Goal: Information Seeking & Learning: Learn about a topic

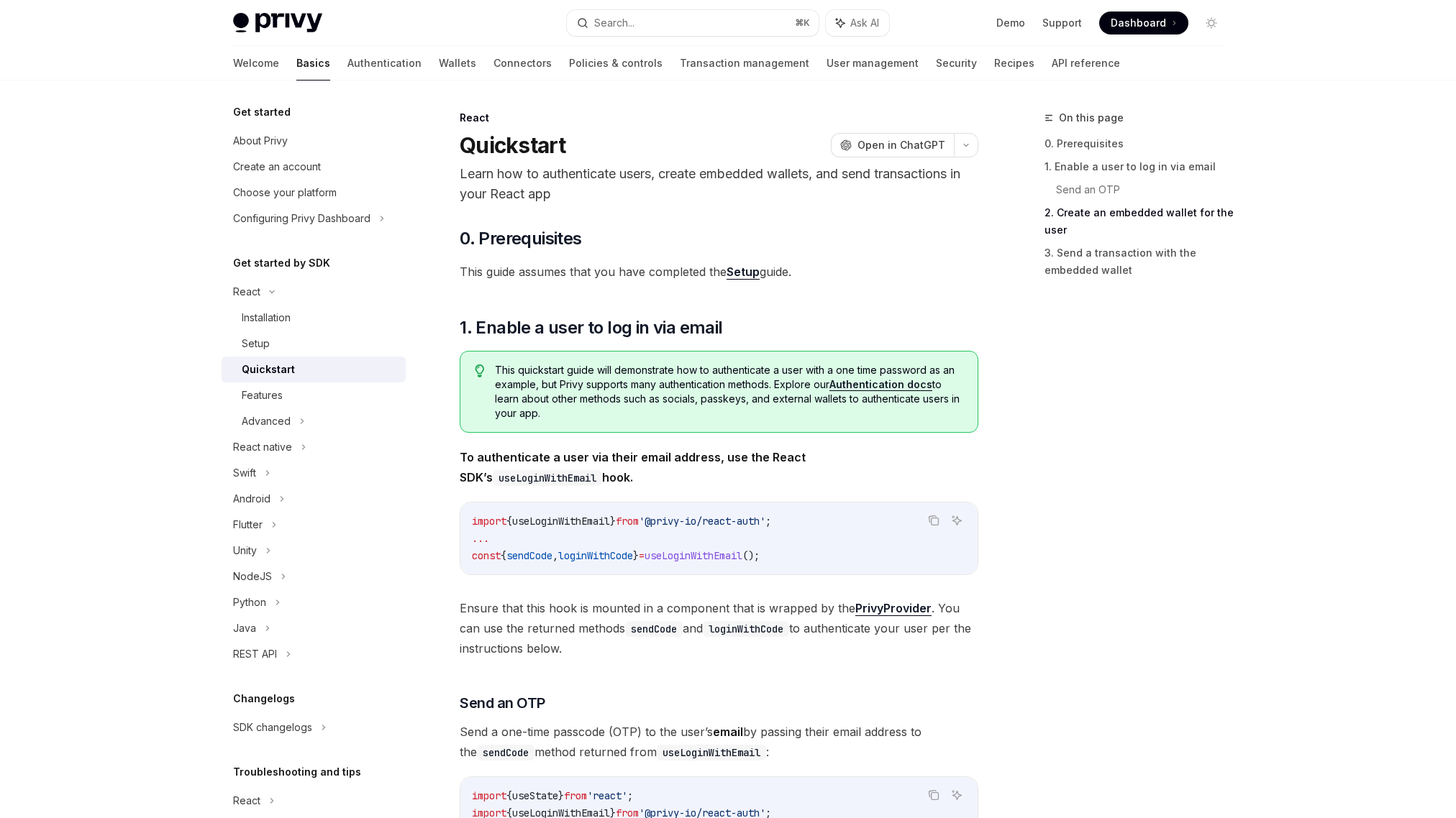
scroll to position [1107, 0]
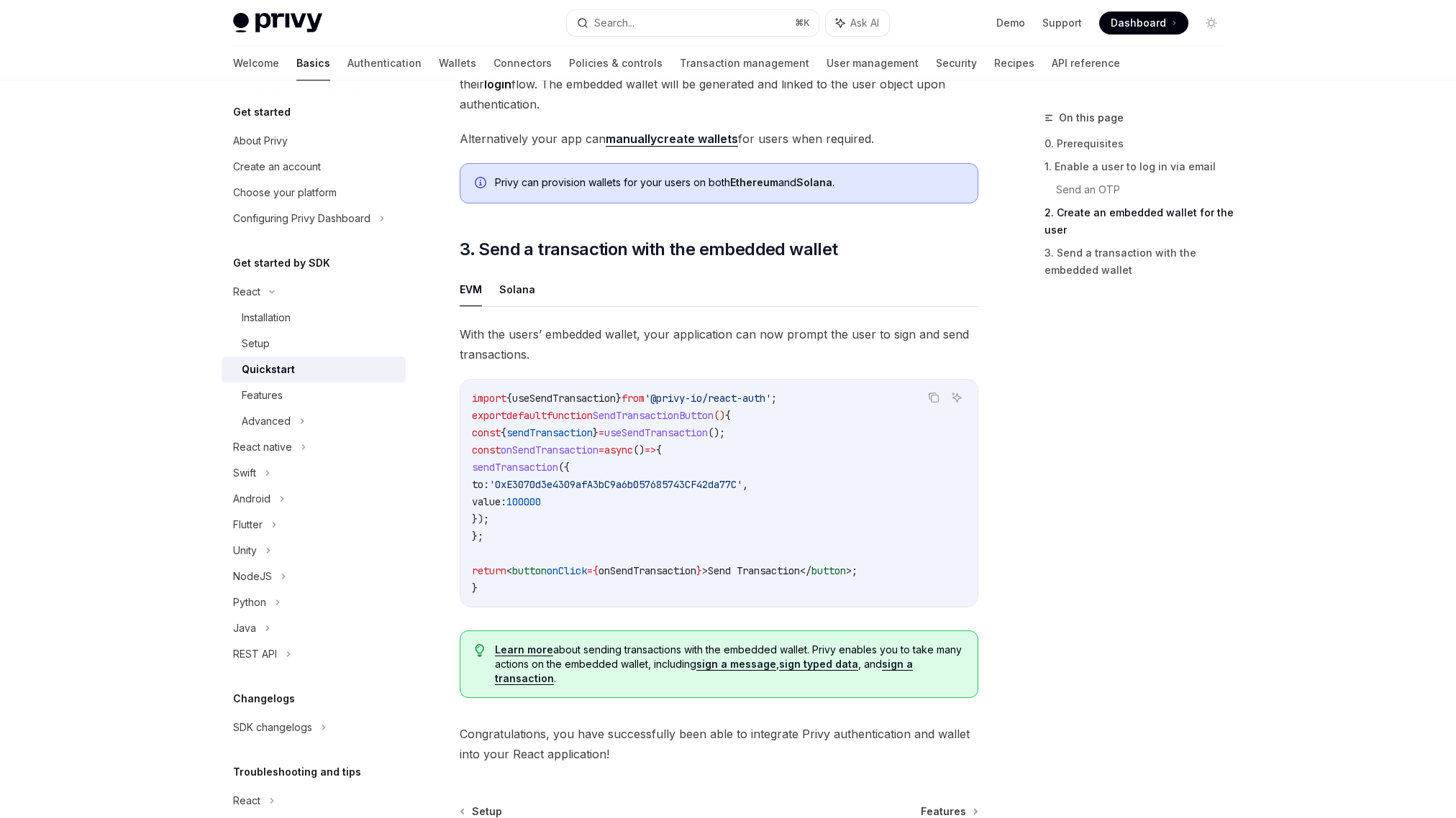
click at [290, 370] on div "Quickstart" at bounding box center [268, 369] width 53 height 17
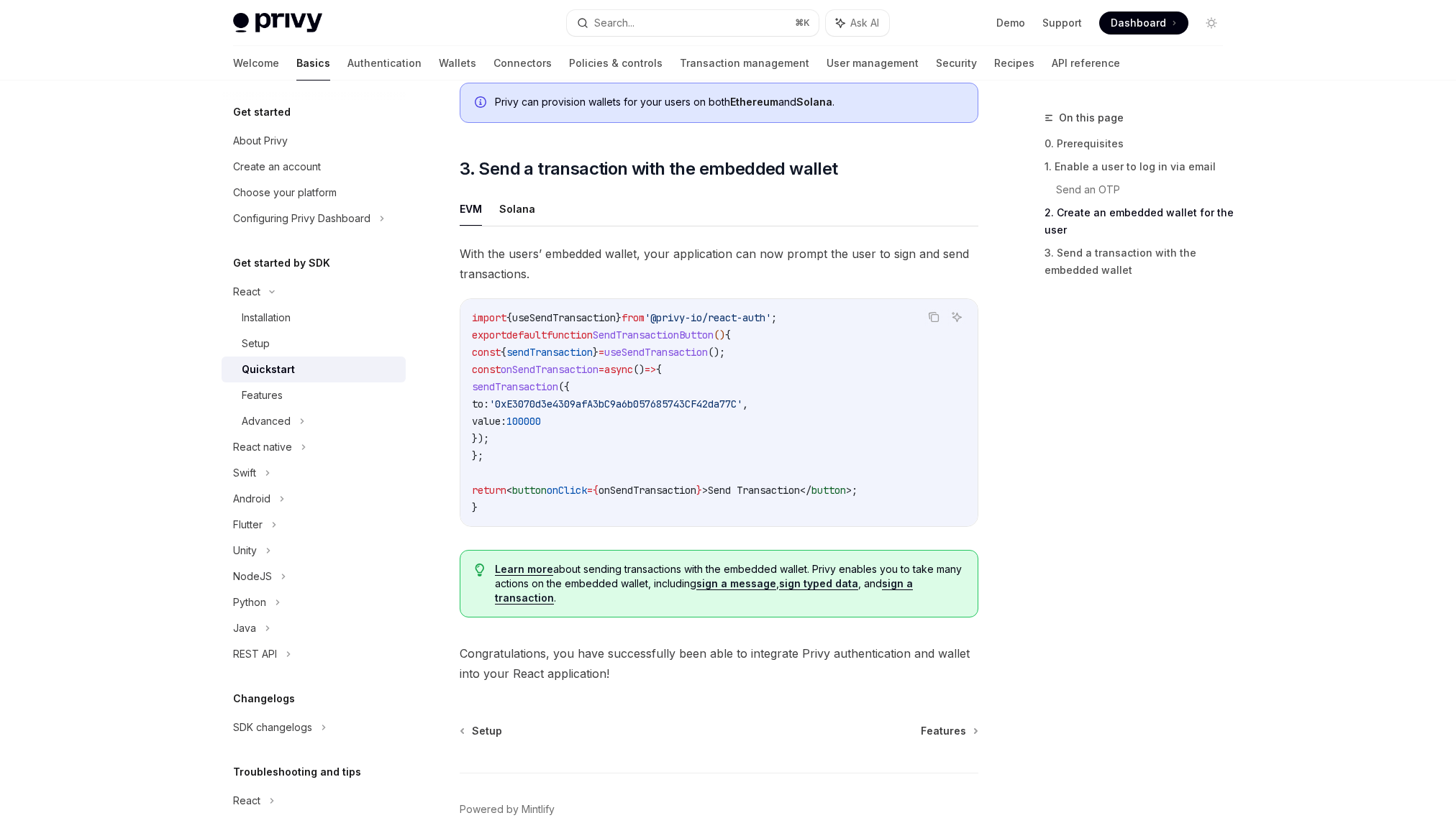
scroll to position [1272, 0]
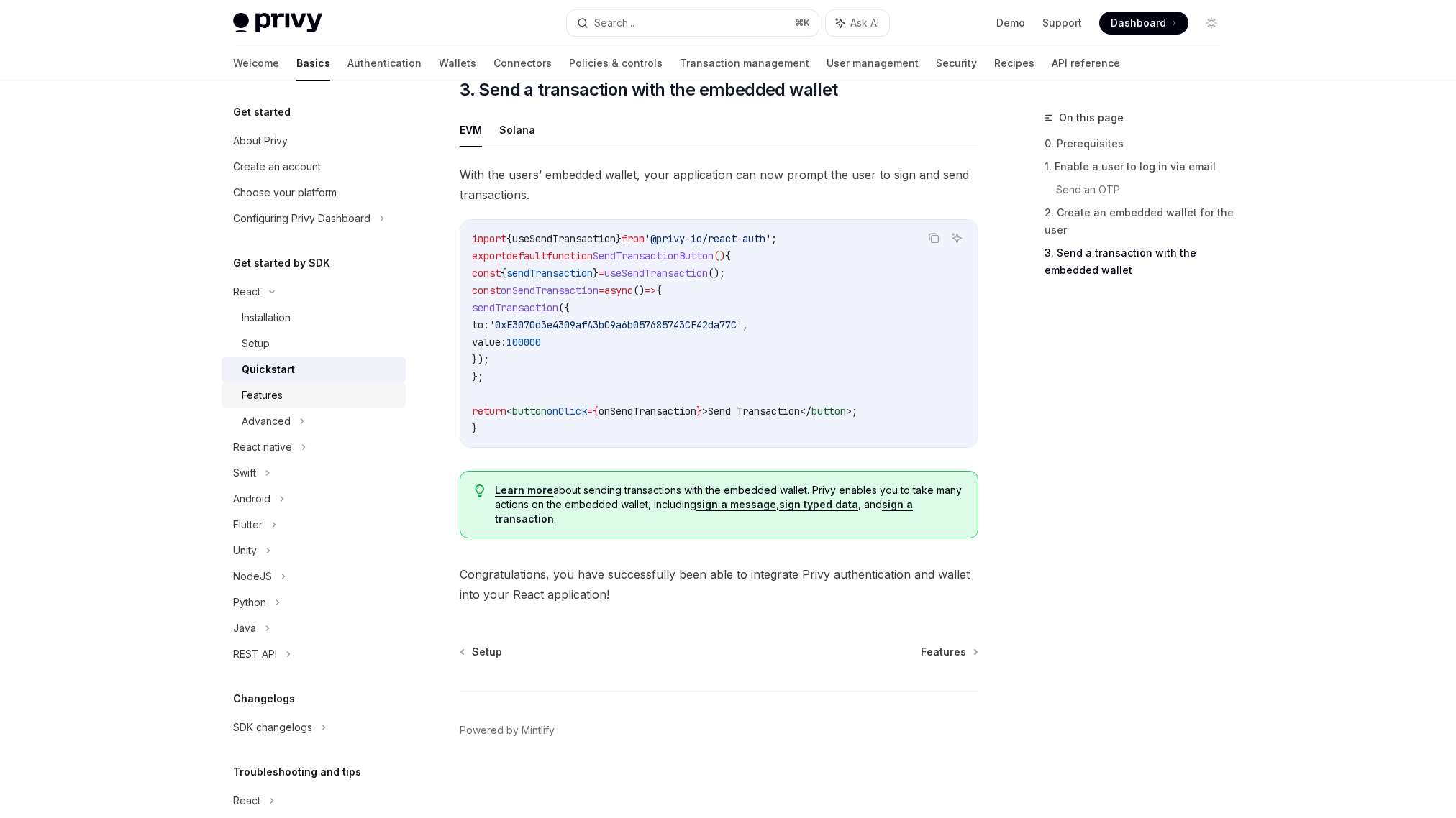
click at [266, 396] on div "Features" at bounding box center [262, 396] width 41 height 17
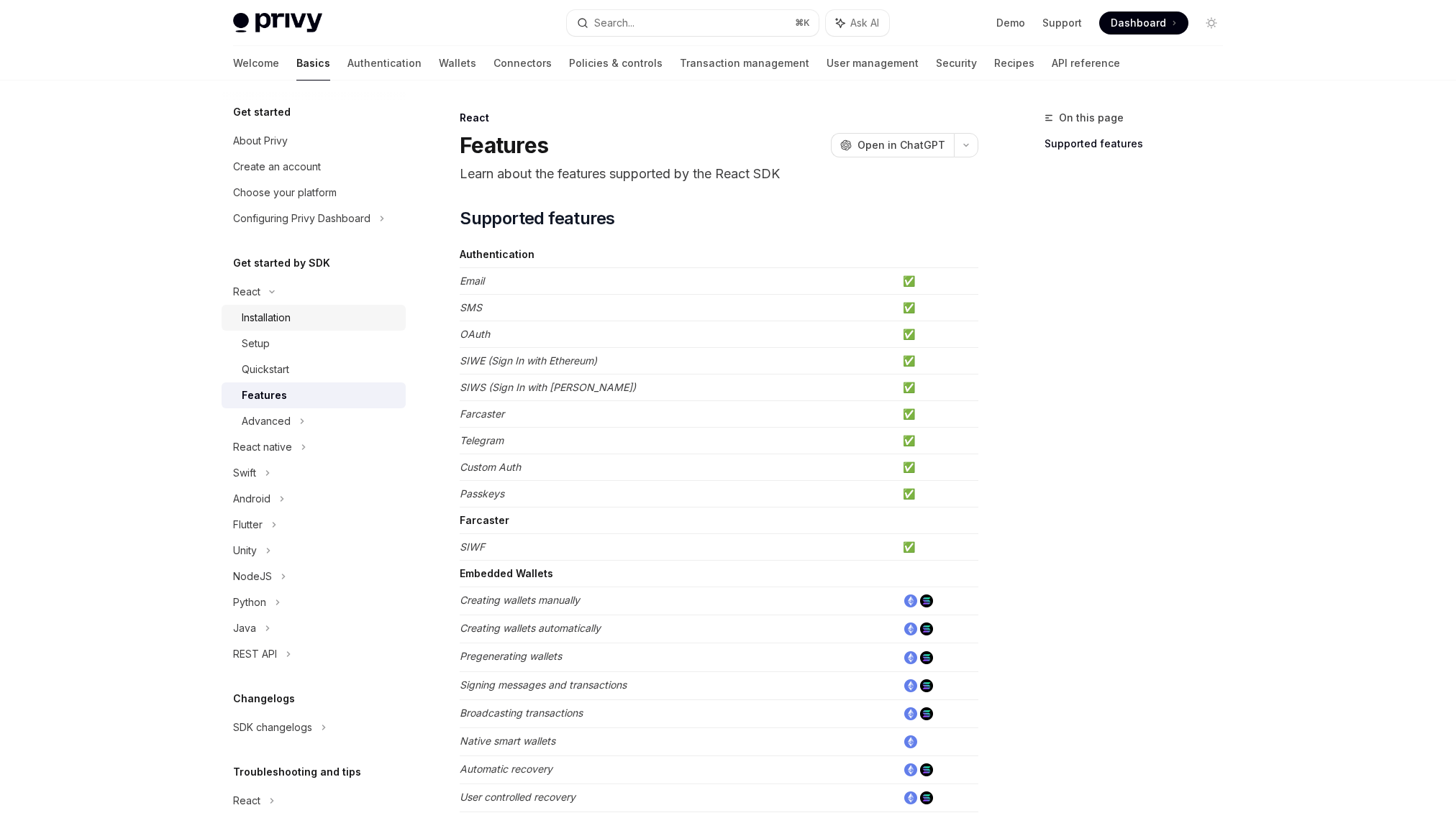
click at [289, 320] on div "Installation" at bounding box center [267, 318] width 49 height 17
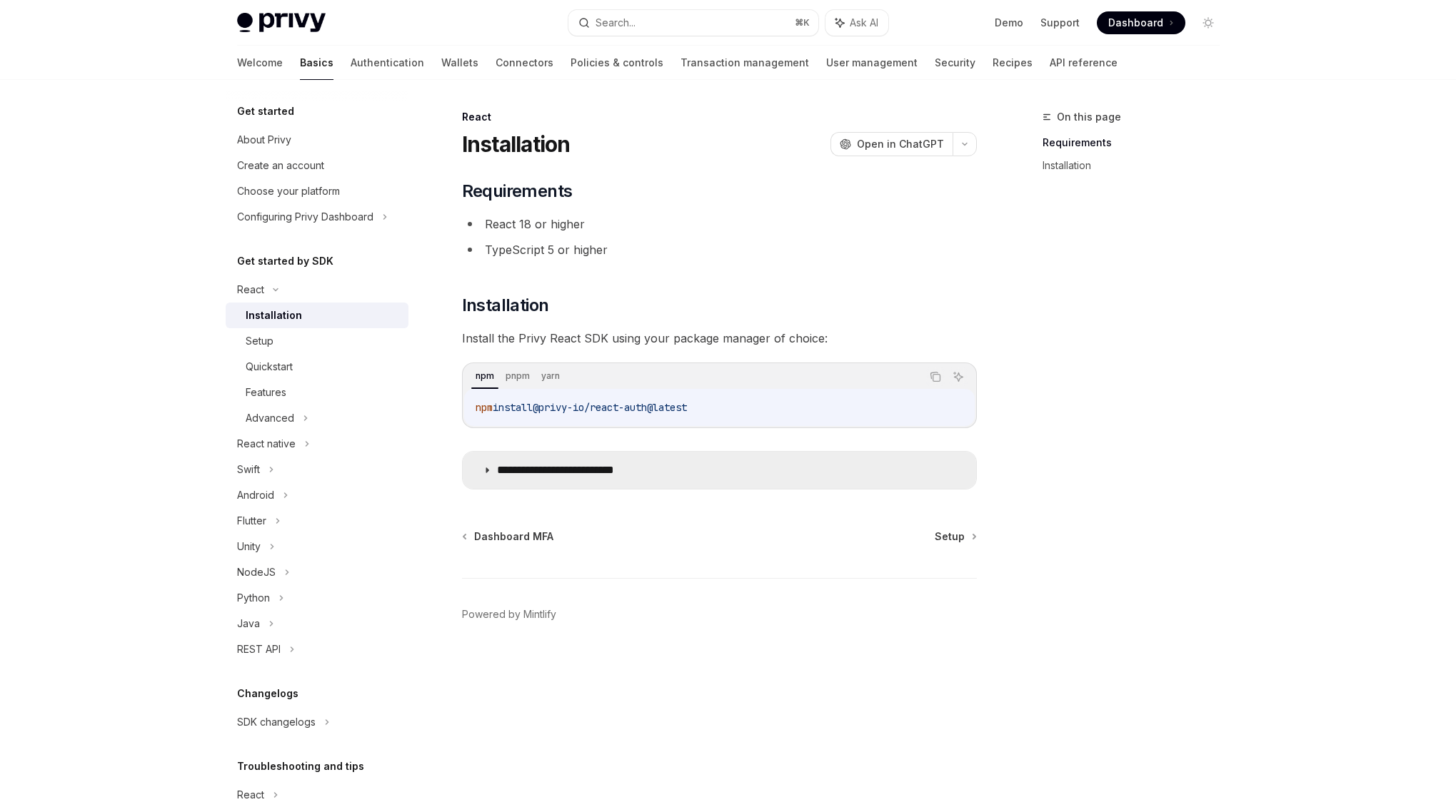
click at [486, 465] on summary "**********" at bounding box center [719, 470] width 513 height 37
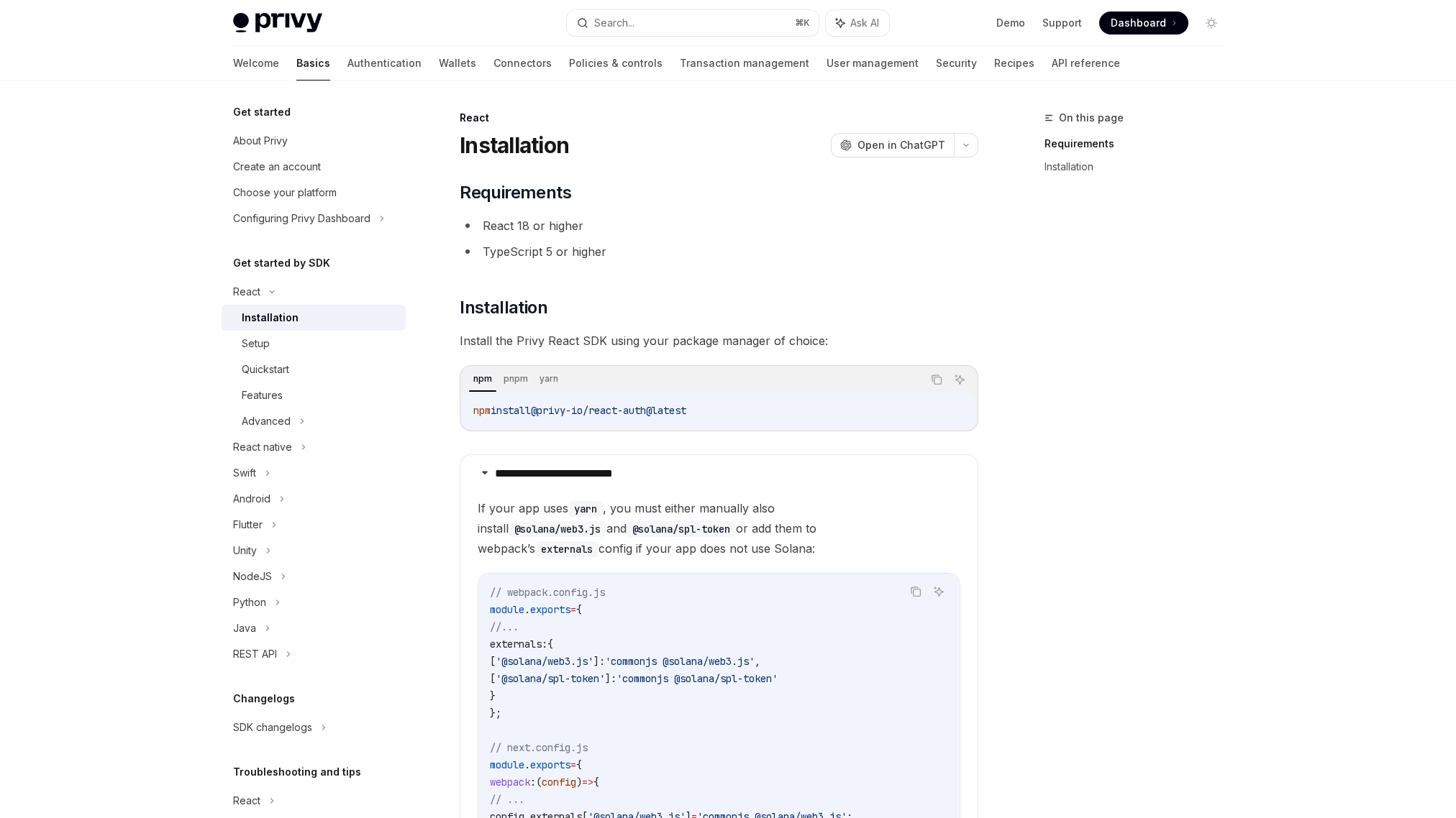
scroll to position [342, 0]
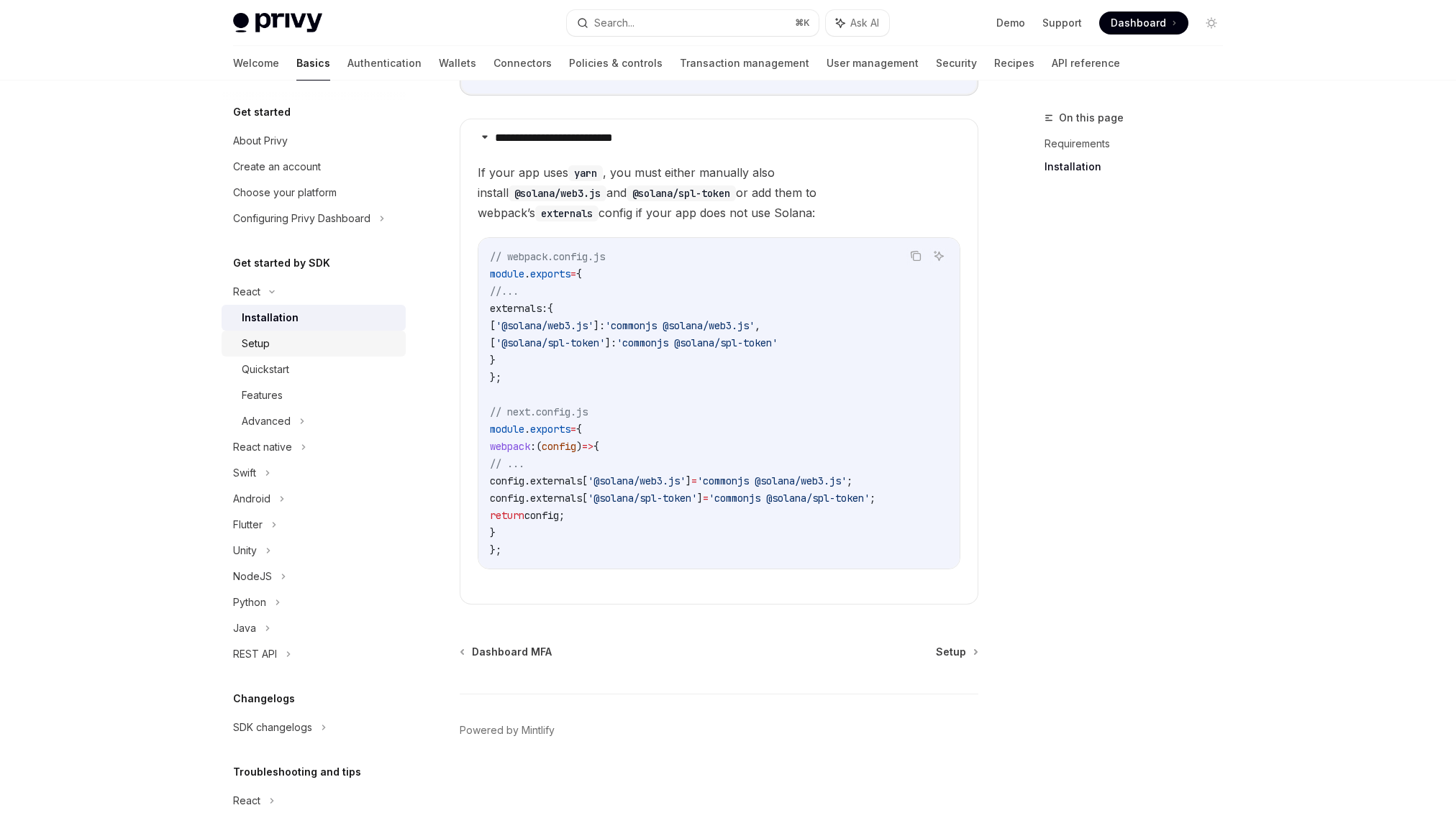
click at [268, 337] on div "Setup" at bounding box center [256, 343] width 28 height 17
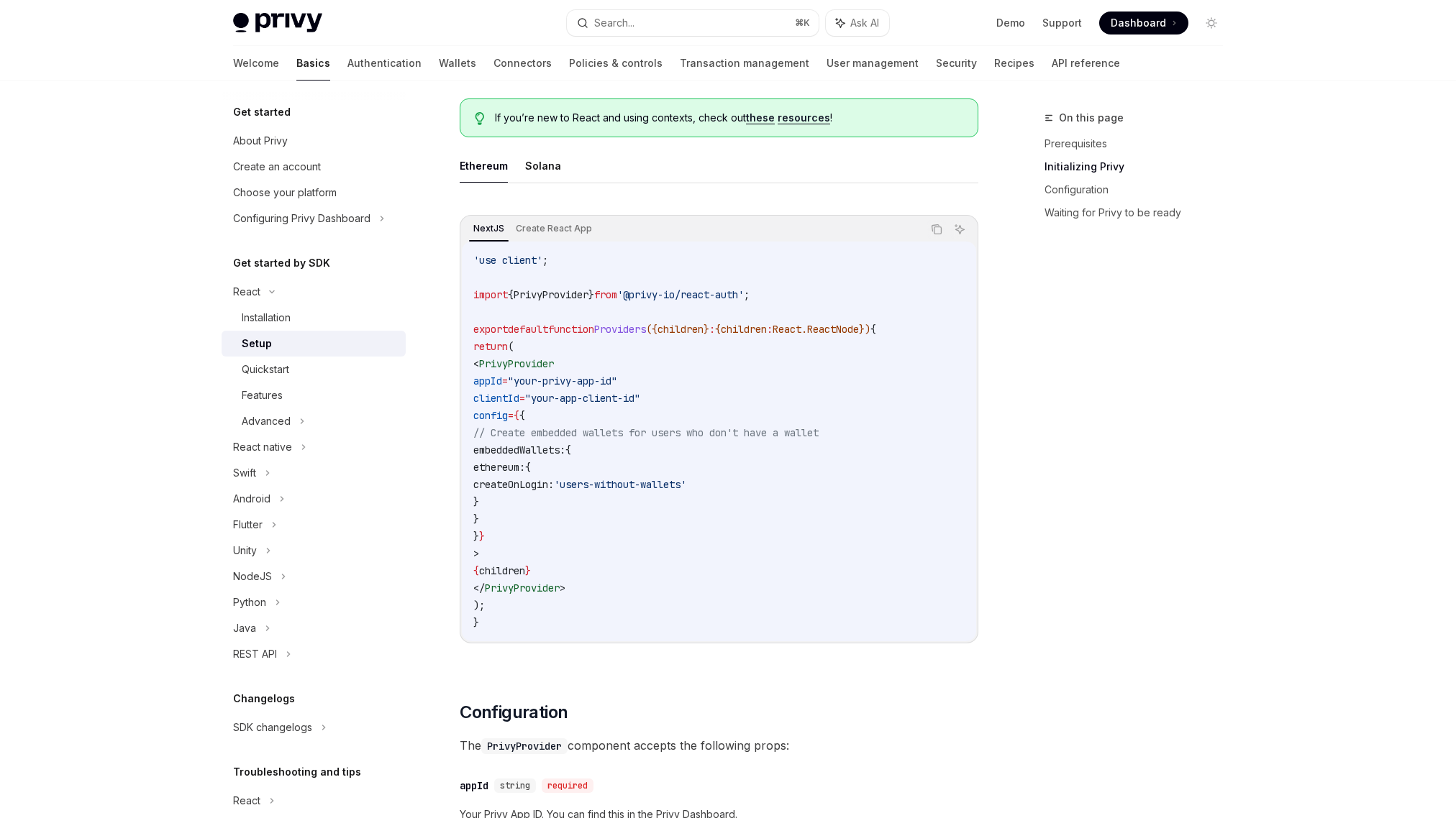
scroll to position [380, 0]
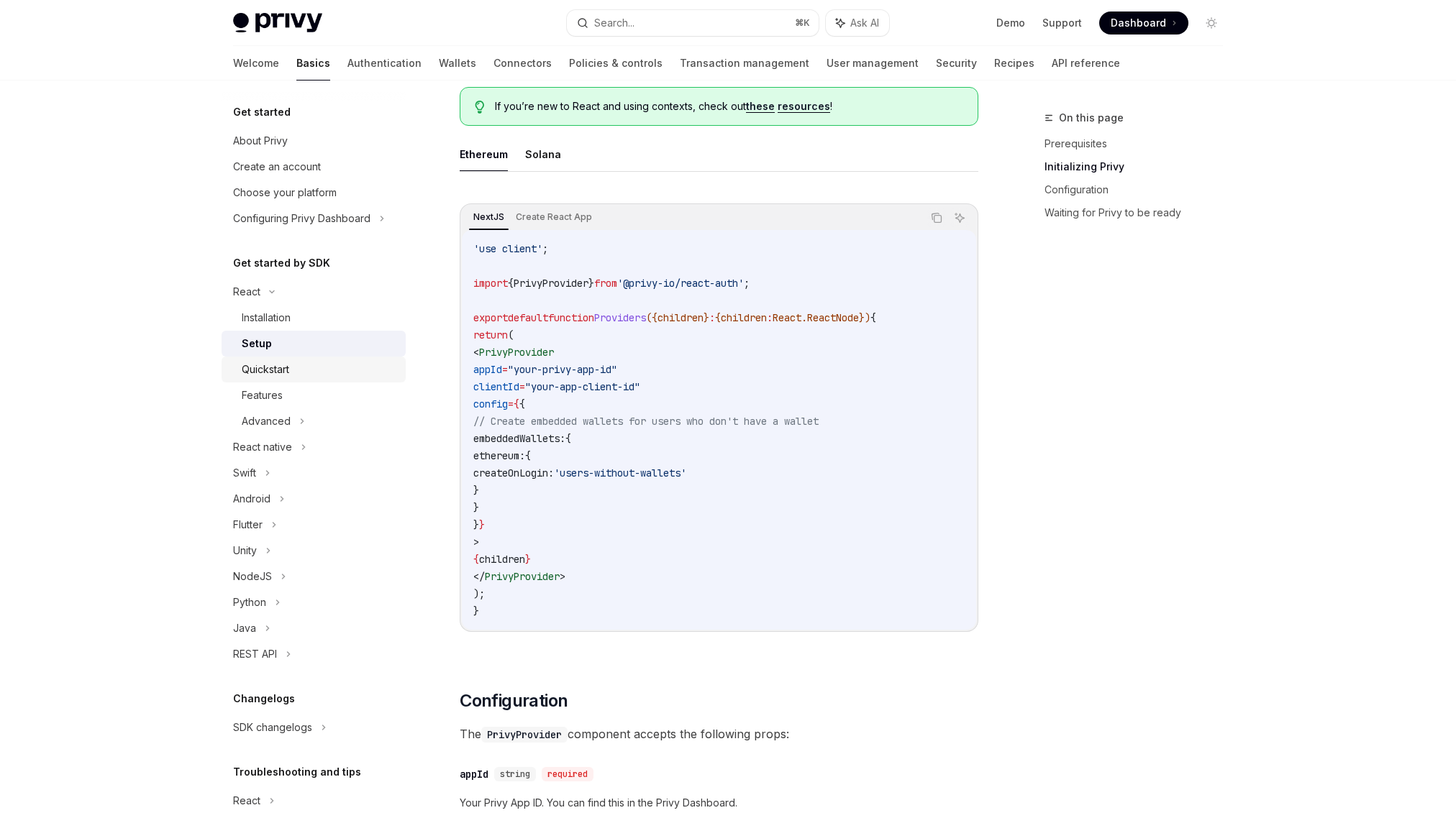
click at [294, 372] on div "Quickstart" at bounding box center [320, 369] width 155 height 17
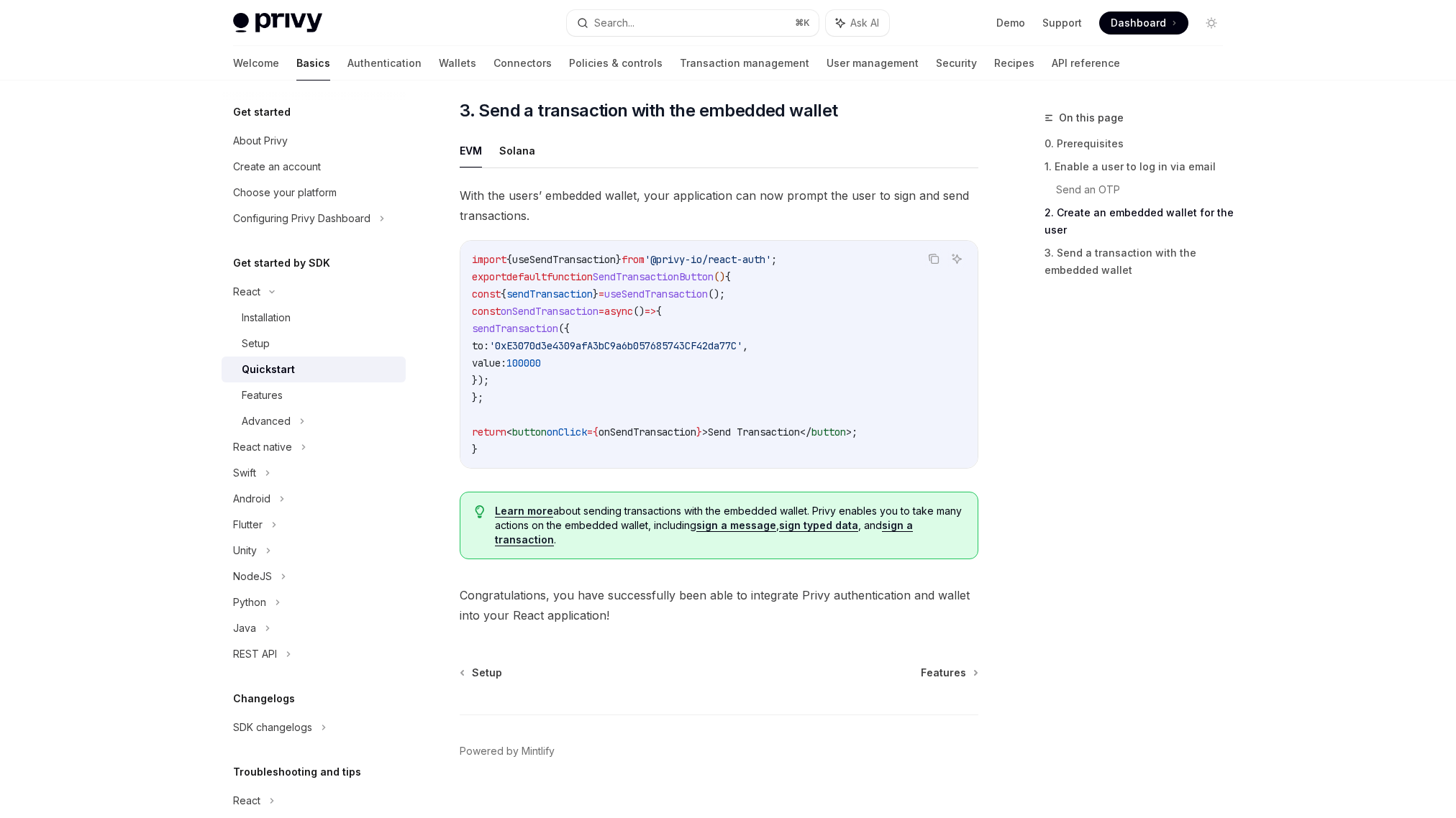
scroll to position [1272, 0]
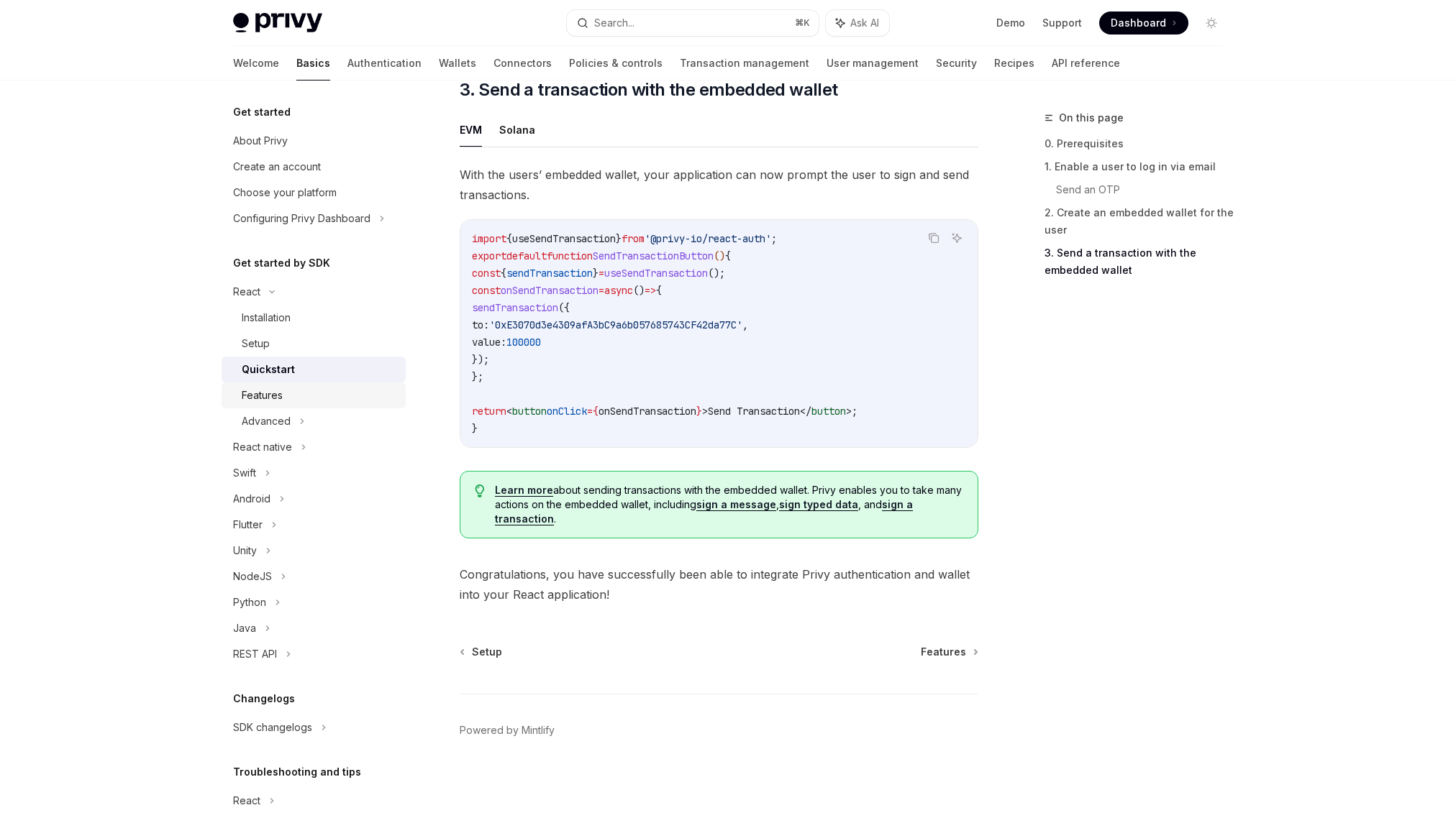
click at [257, 398] on div "Features" at bounding box center [262, 396] width 41 height 17
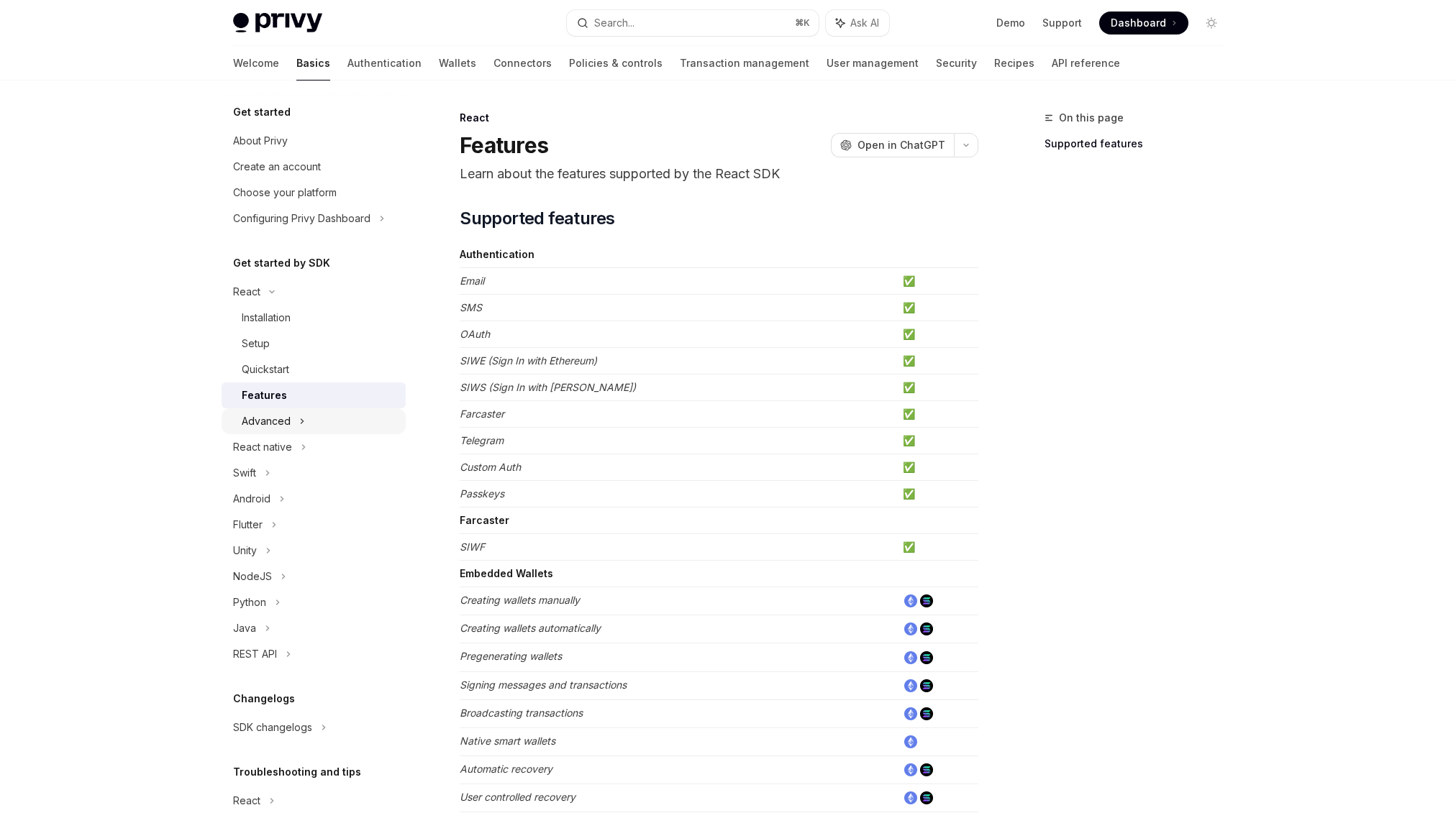
click at [277, 419] on div "Advanced" at bounding box center [267, 421] width 49 height 17
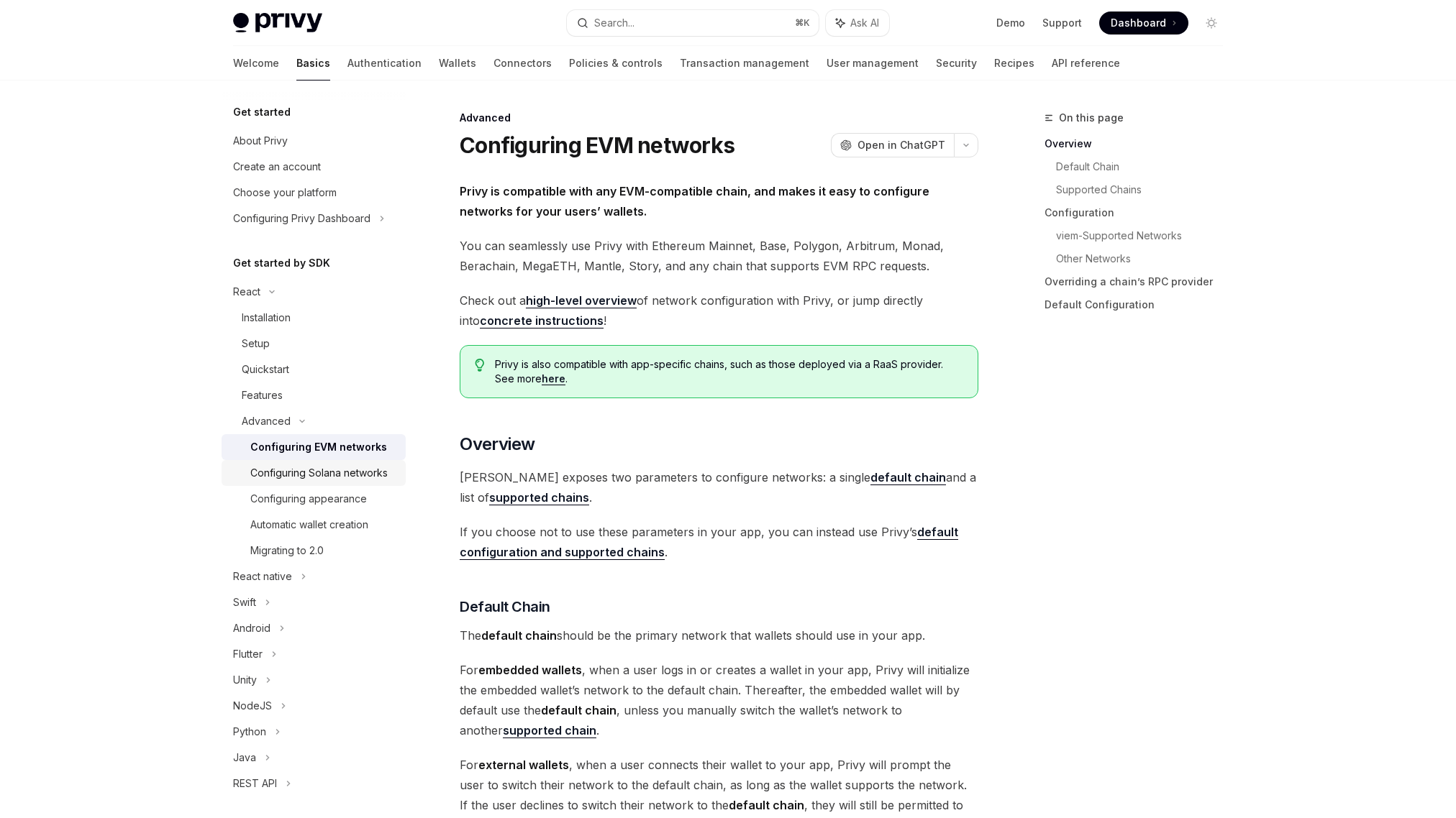
click at [290, 473] on div "Configuring Solana networks" at bounding box center [319, 473] width 138 height 17
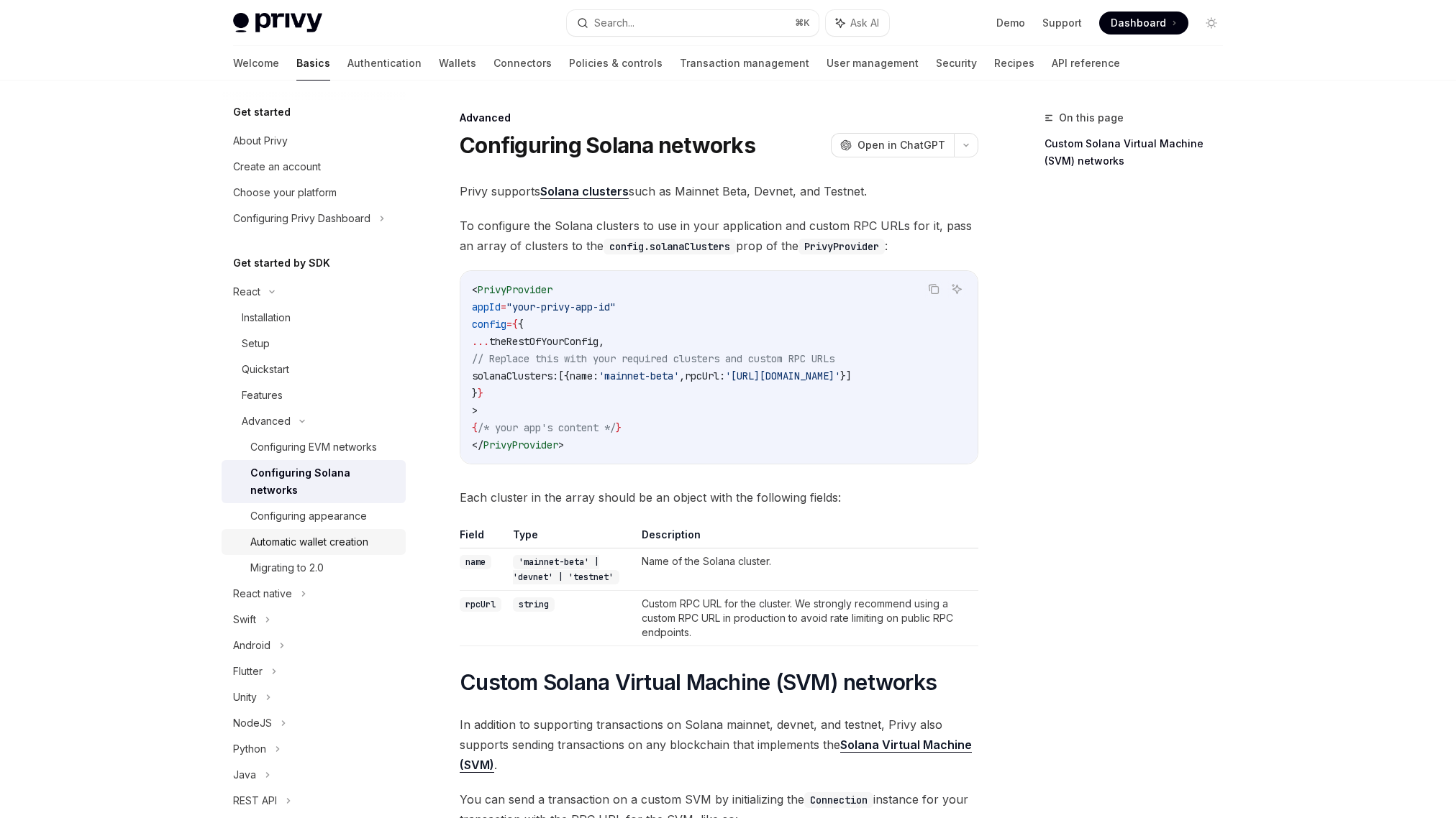
click at [327, 541] on div "Automatic wallet creation" at bounding box center [310, 542] width 118 height 17
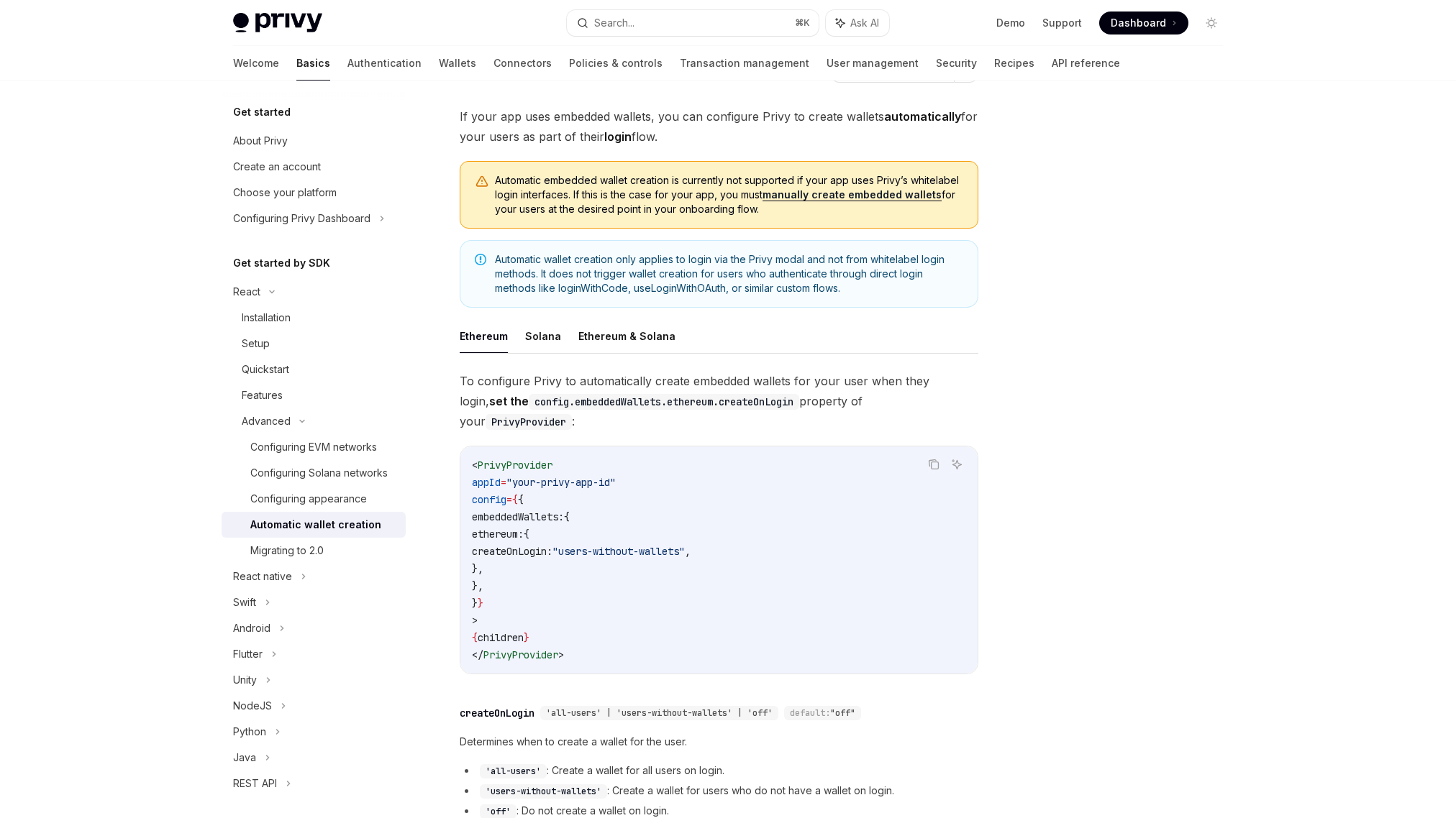
scroll to position [78, 0]
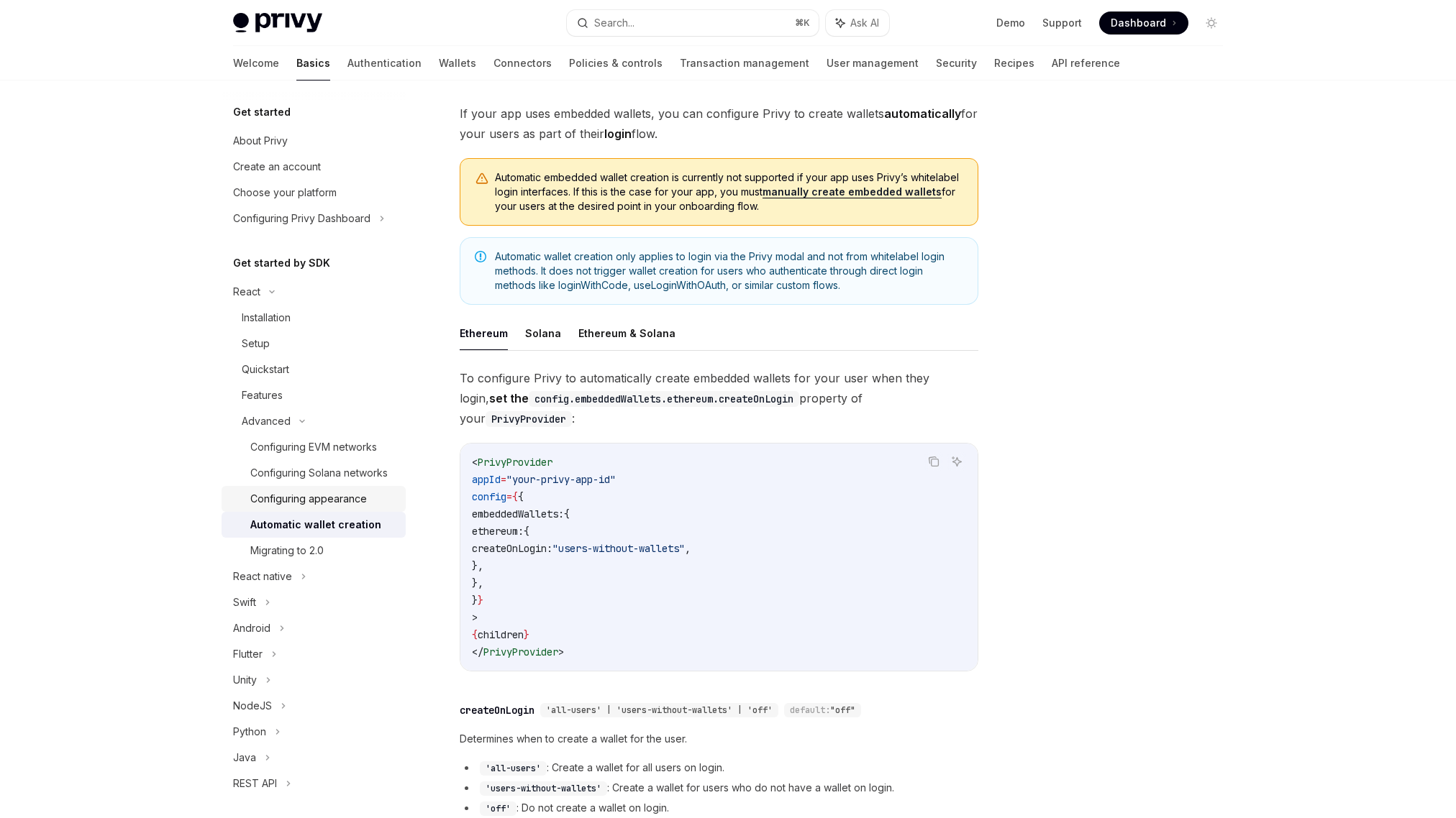
click at [321, 508] on div "Configuring appearance" at bounding box center [309, 498] width 117 height 17
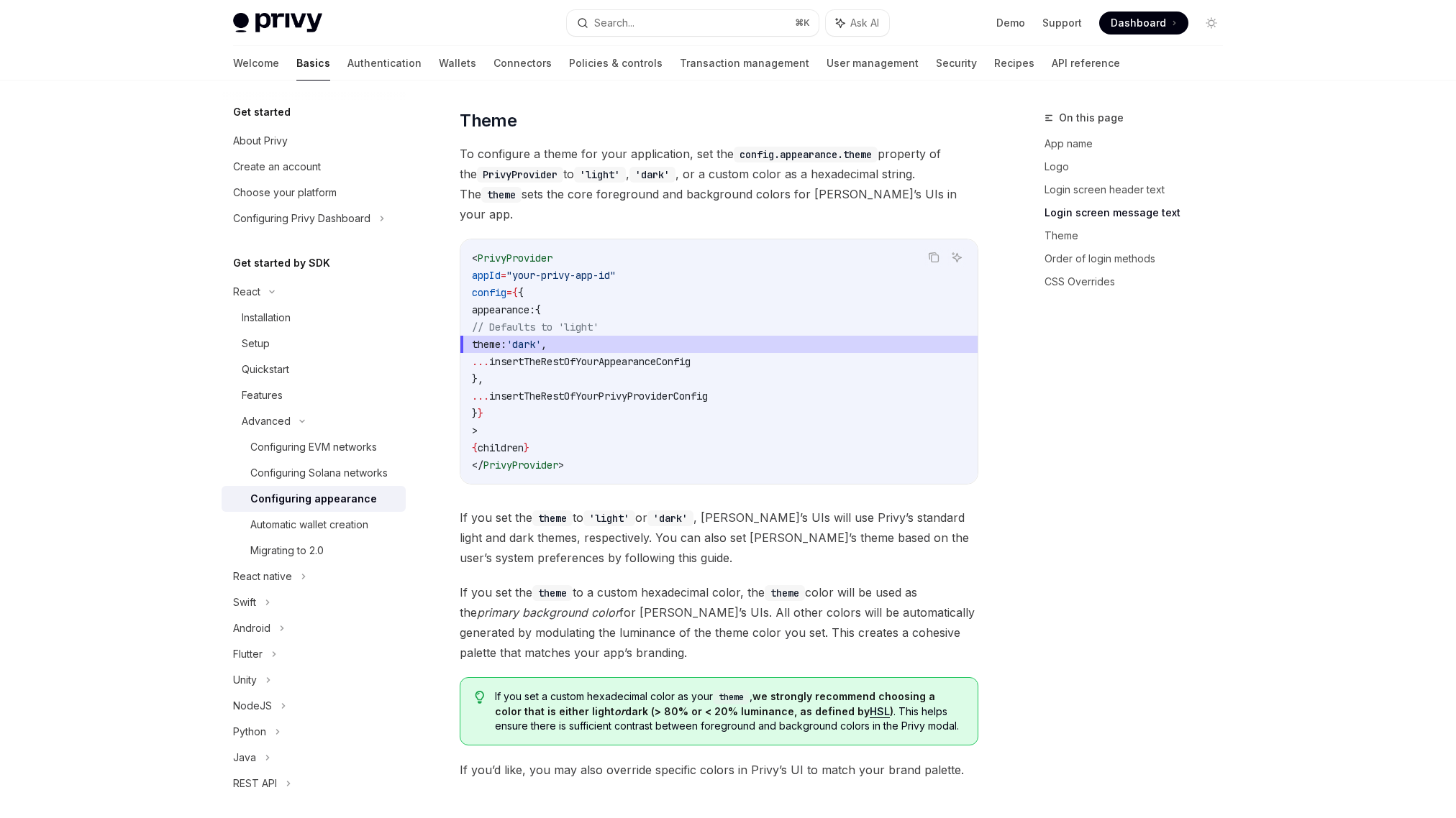
scroll to position [2030, 0]
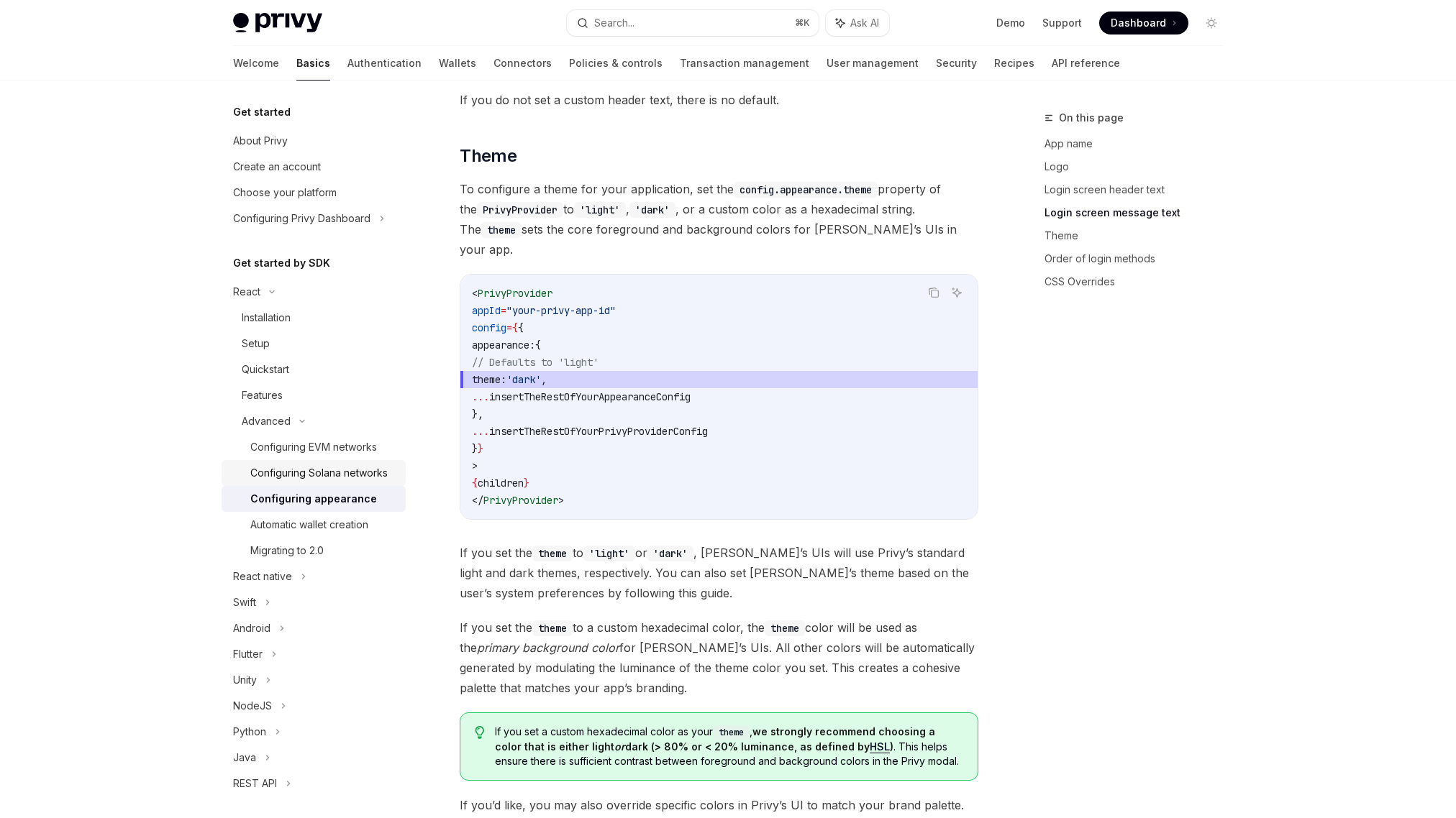
click at [310, 470] on div "Configuring Solana networks" at bounding box center [319, 473] width 138 height 17
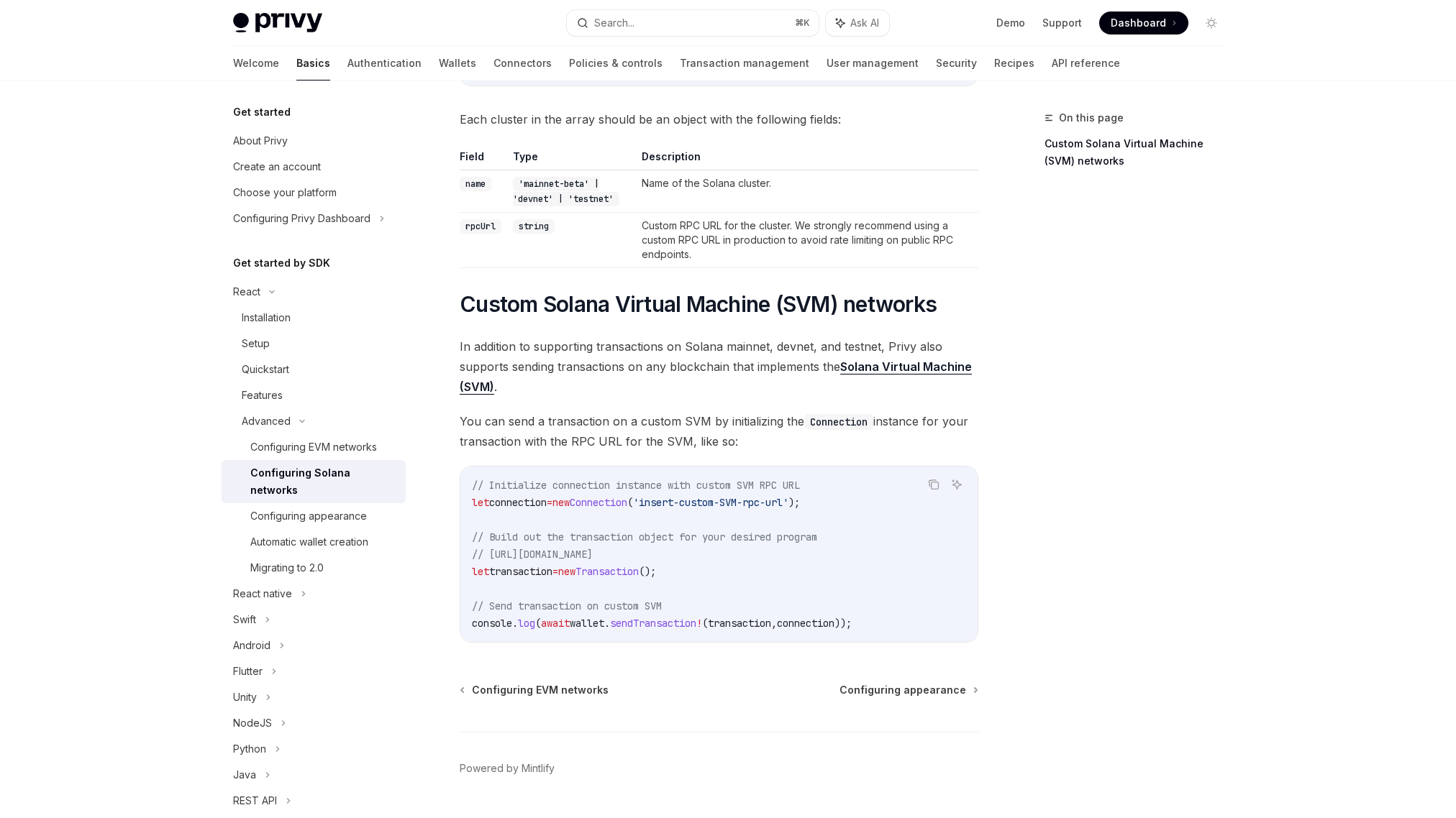
scroll to position [422, 0]
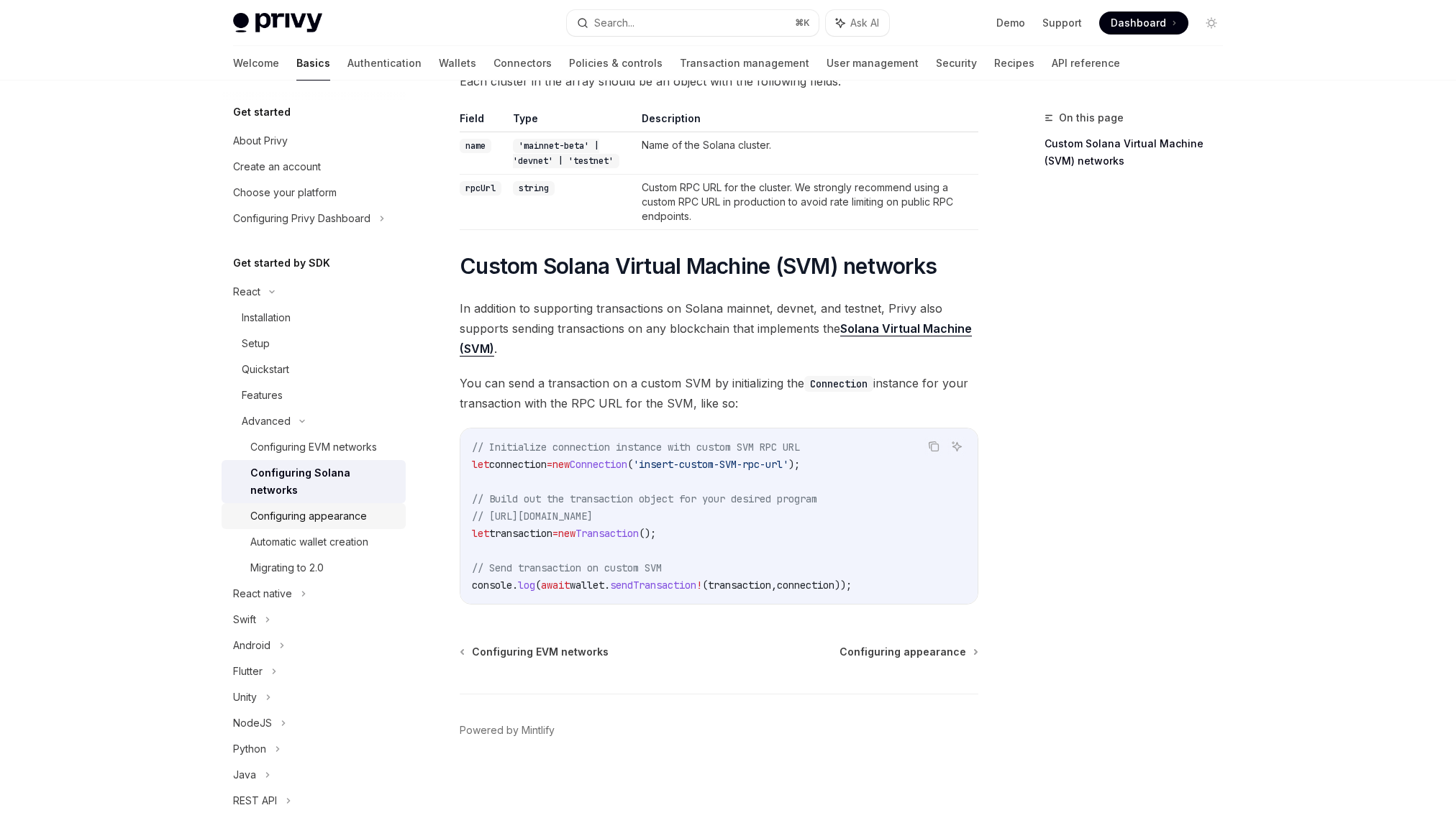
click at [347, 518] on div "Configuring appearance" at bounding box center [309, 516] width 117 height 17
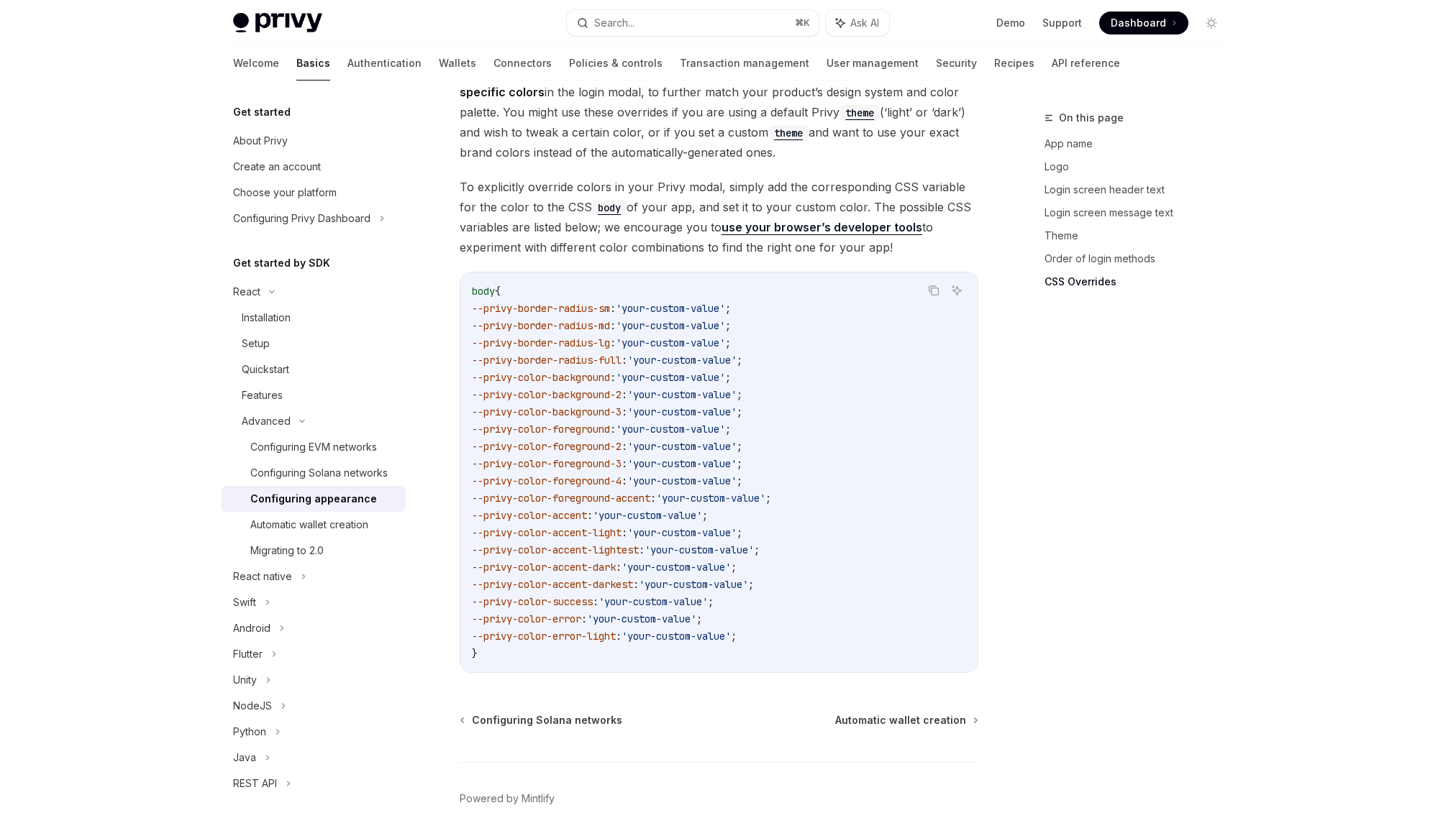
scroll to position [3474, 0]
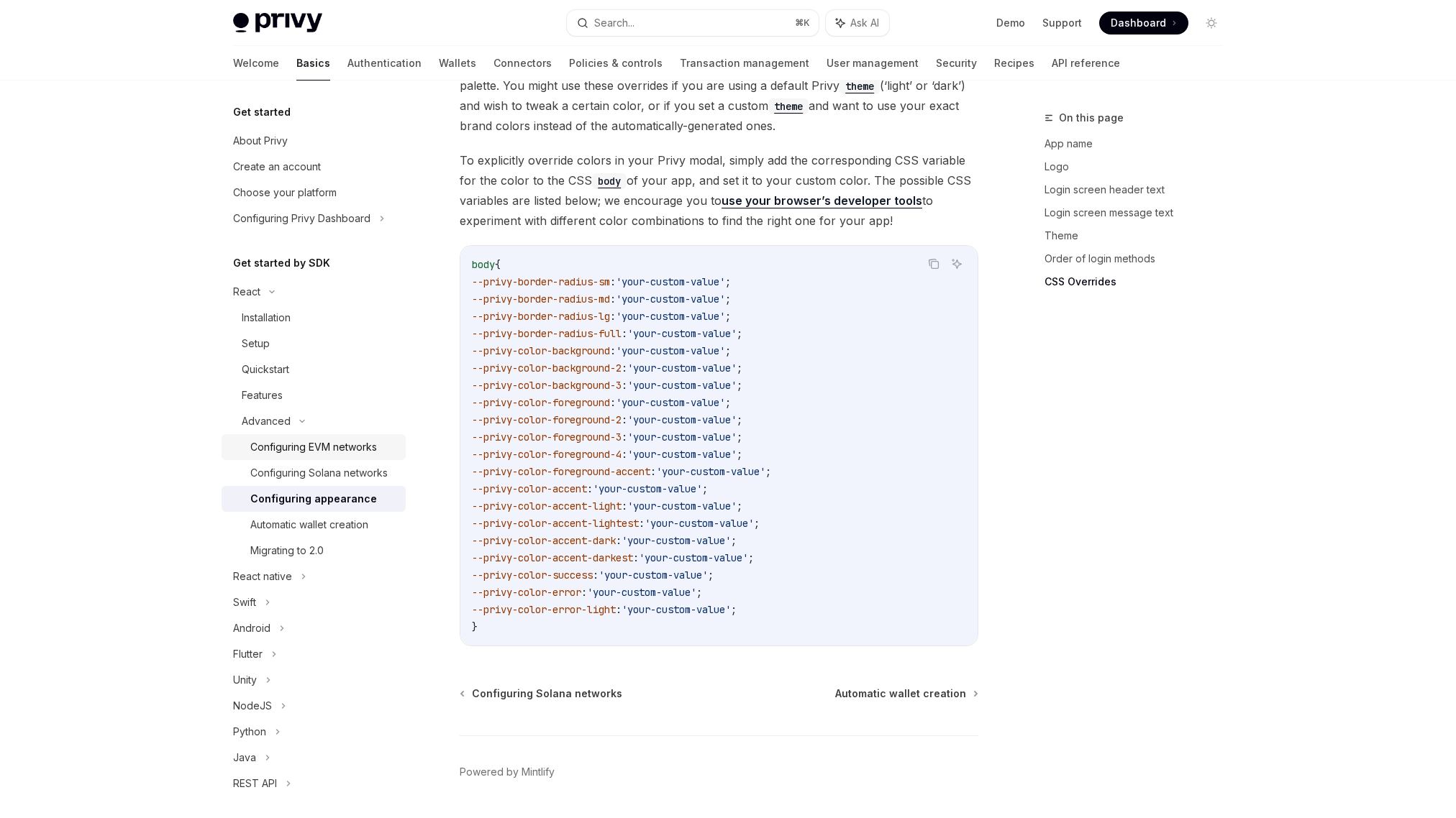
click at [314, 448] on div "Configuring EVM networks" at bounding box center [313, 447] width 127 height 17
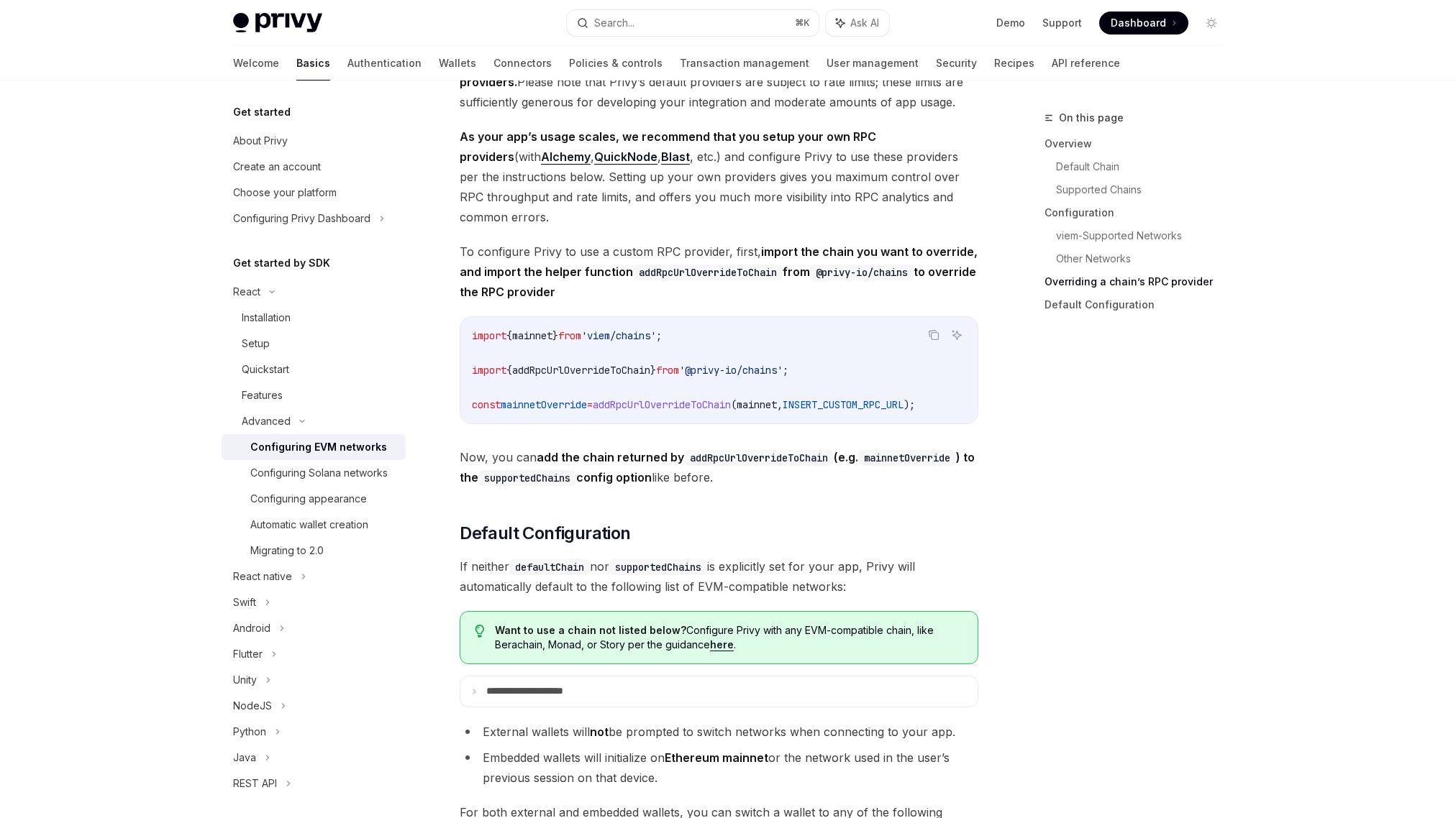
scroll to position [3179, 0]
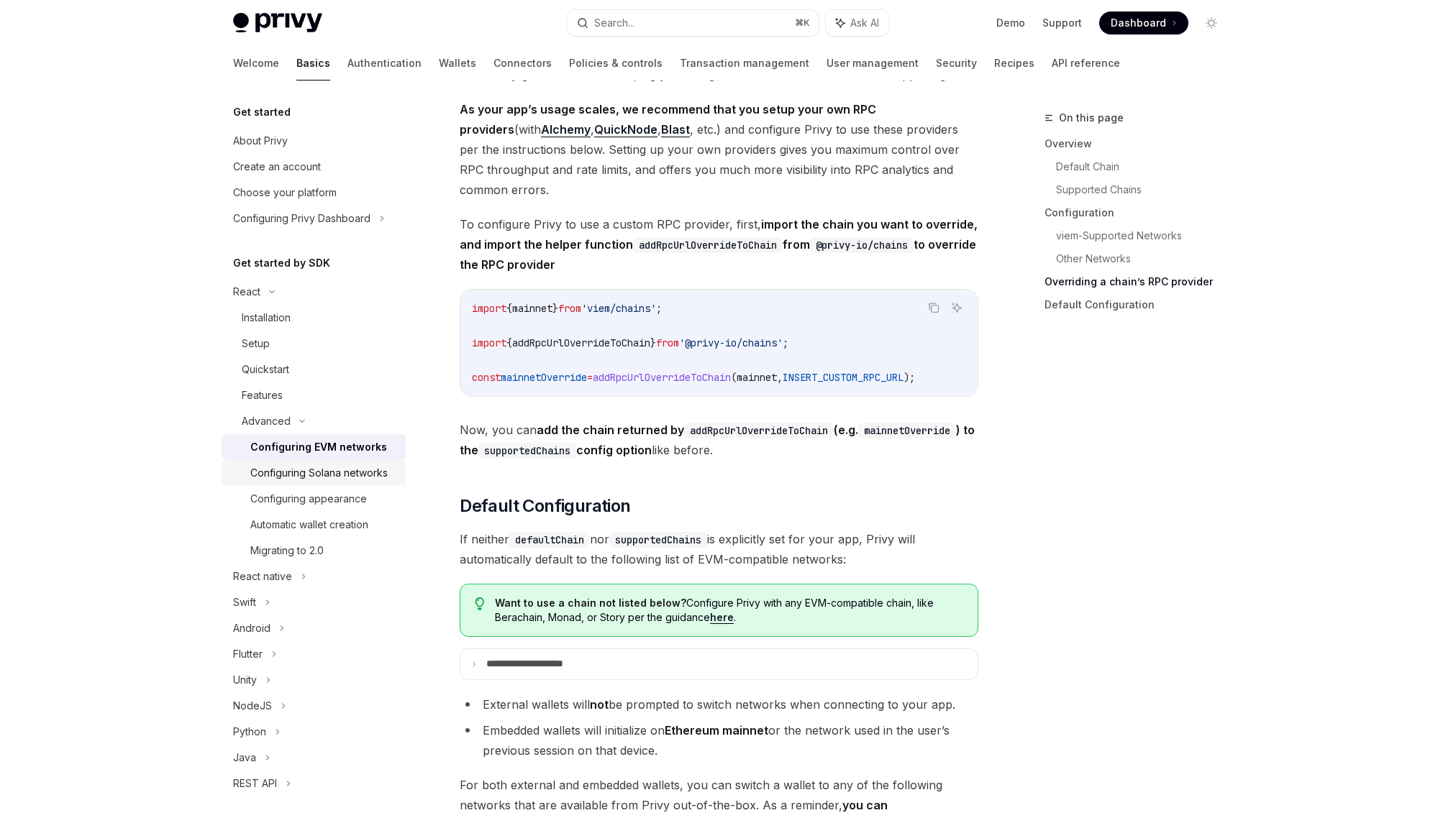
click at [290, 474] on div "Configuring Solana networks" at bounding box center [319, 473] width 138 height 17
type textarea "*"
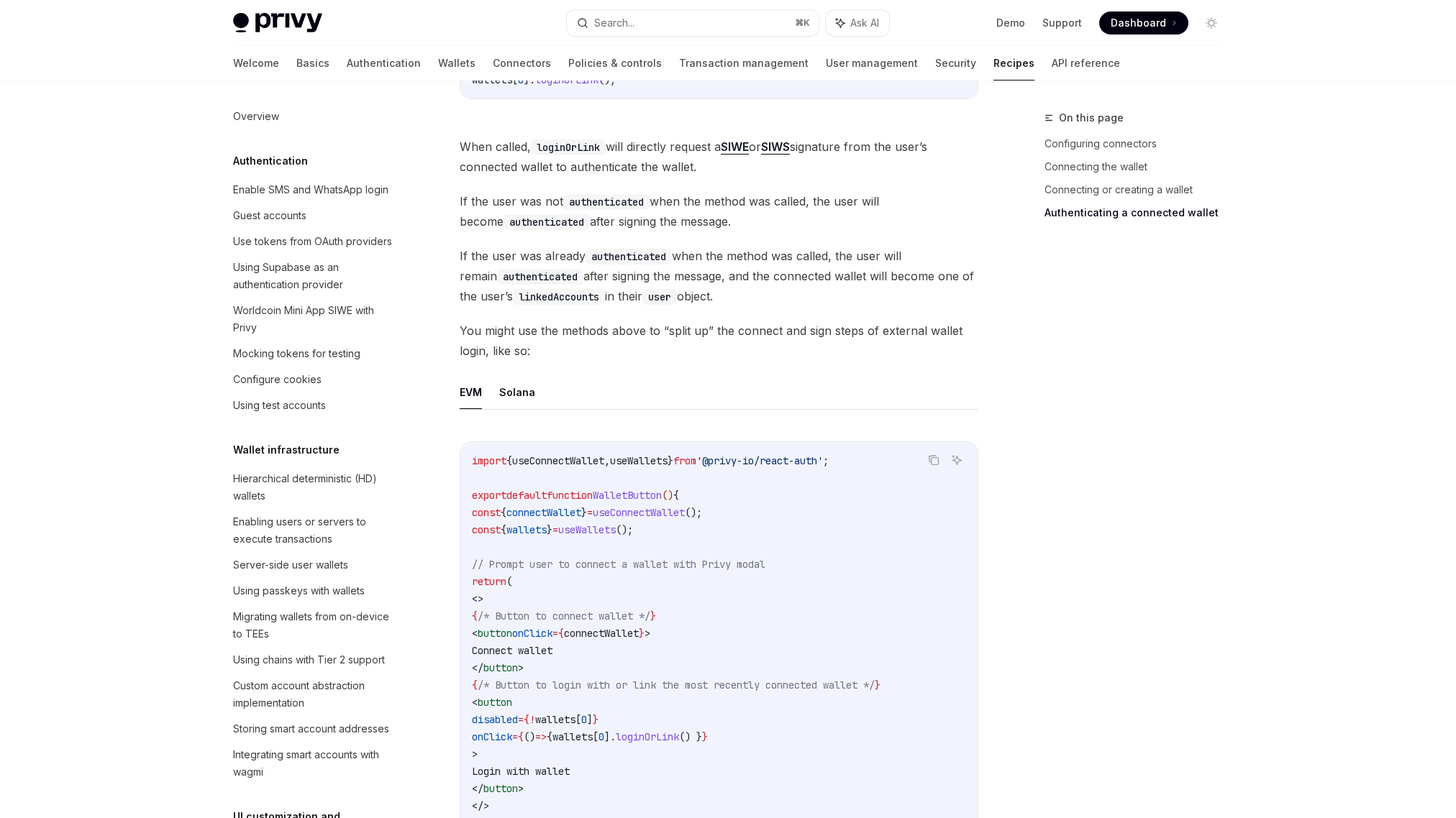
scroll to position [2292, 0]
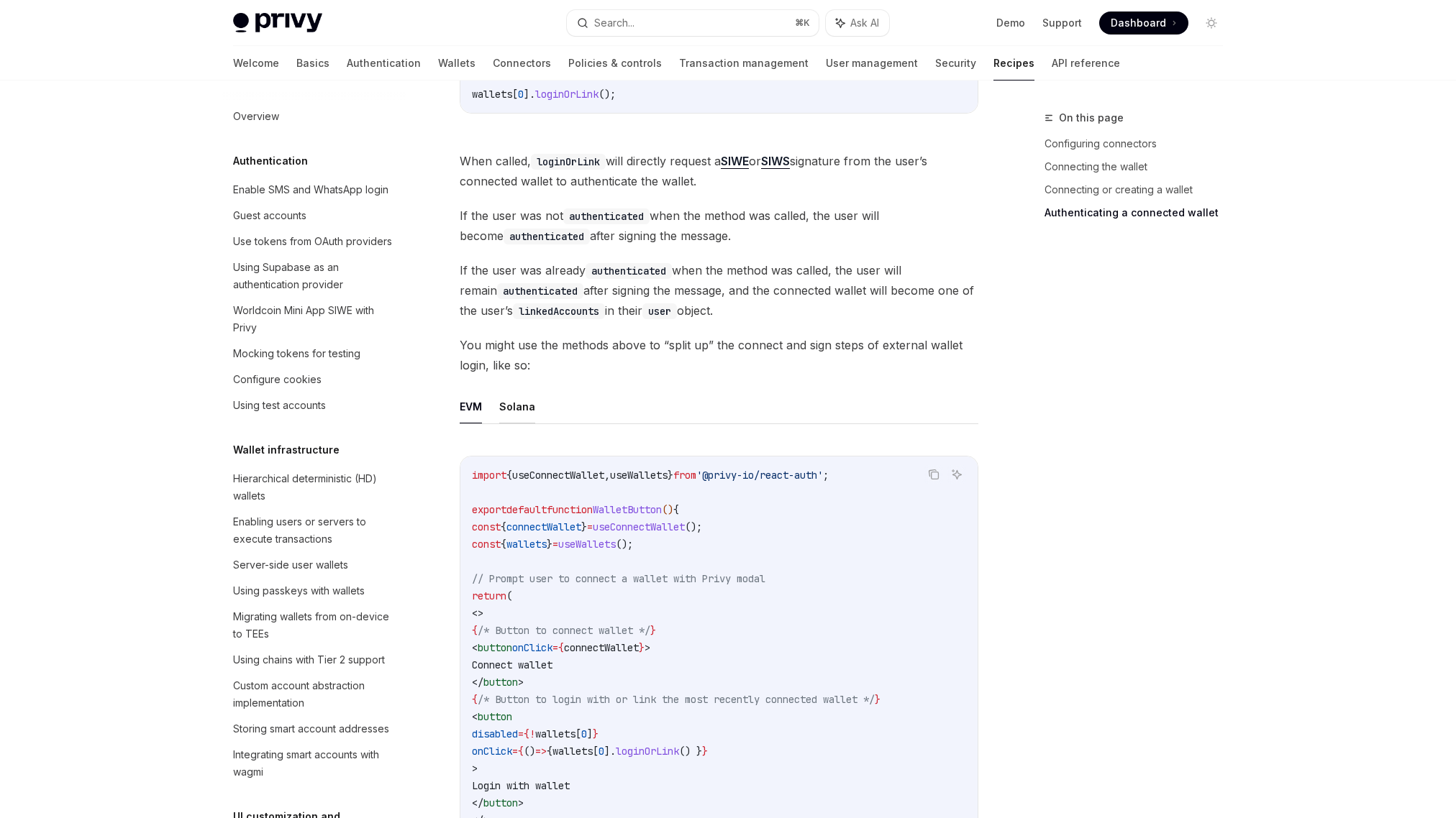
click at [513, 392] on button "Solana" at bounding box center [517, 406] width 36 height 34
type textarea "*"
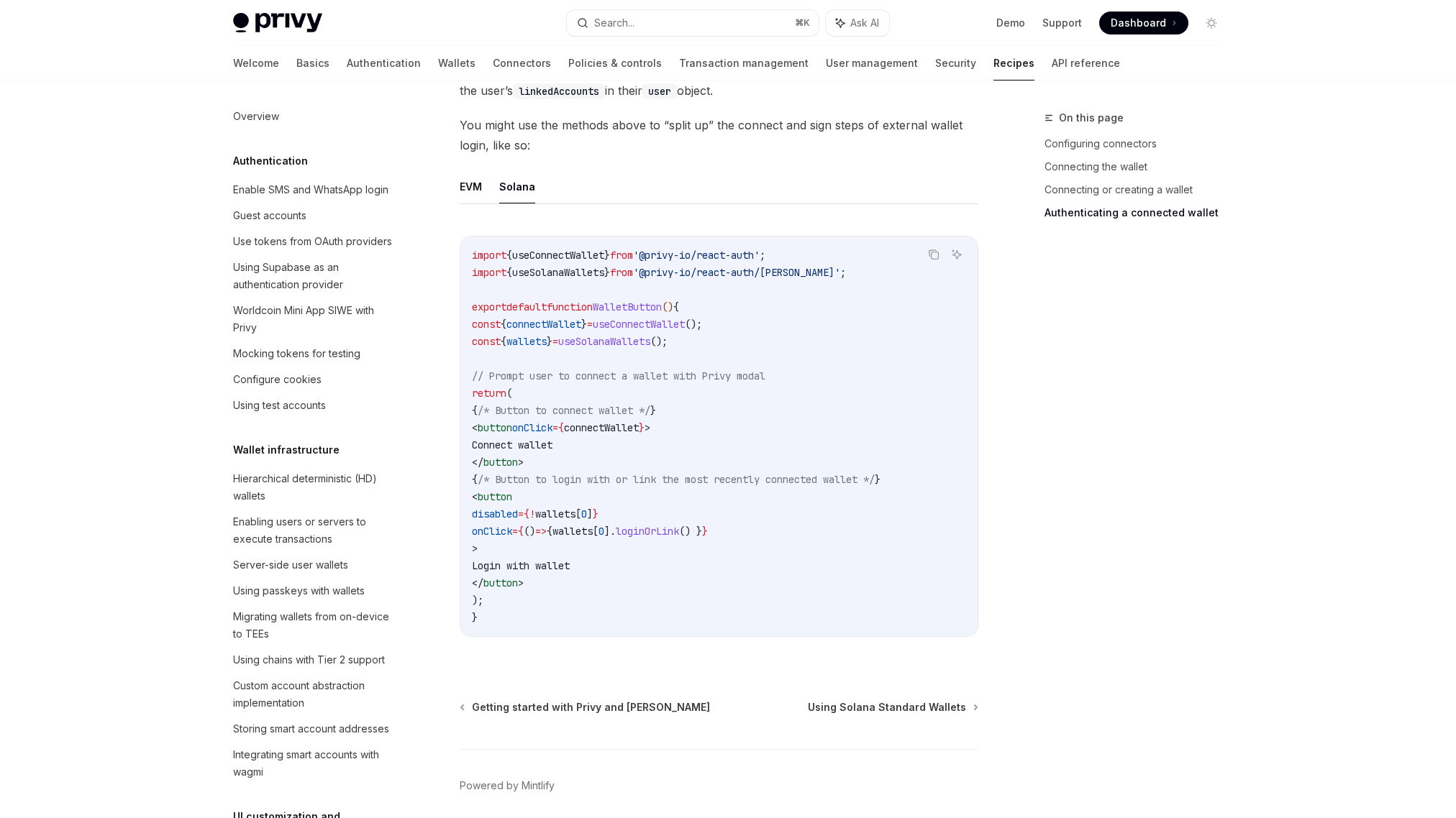
scroll to position [2546, 0]
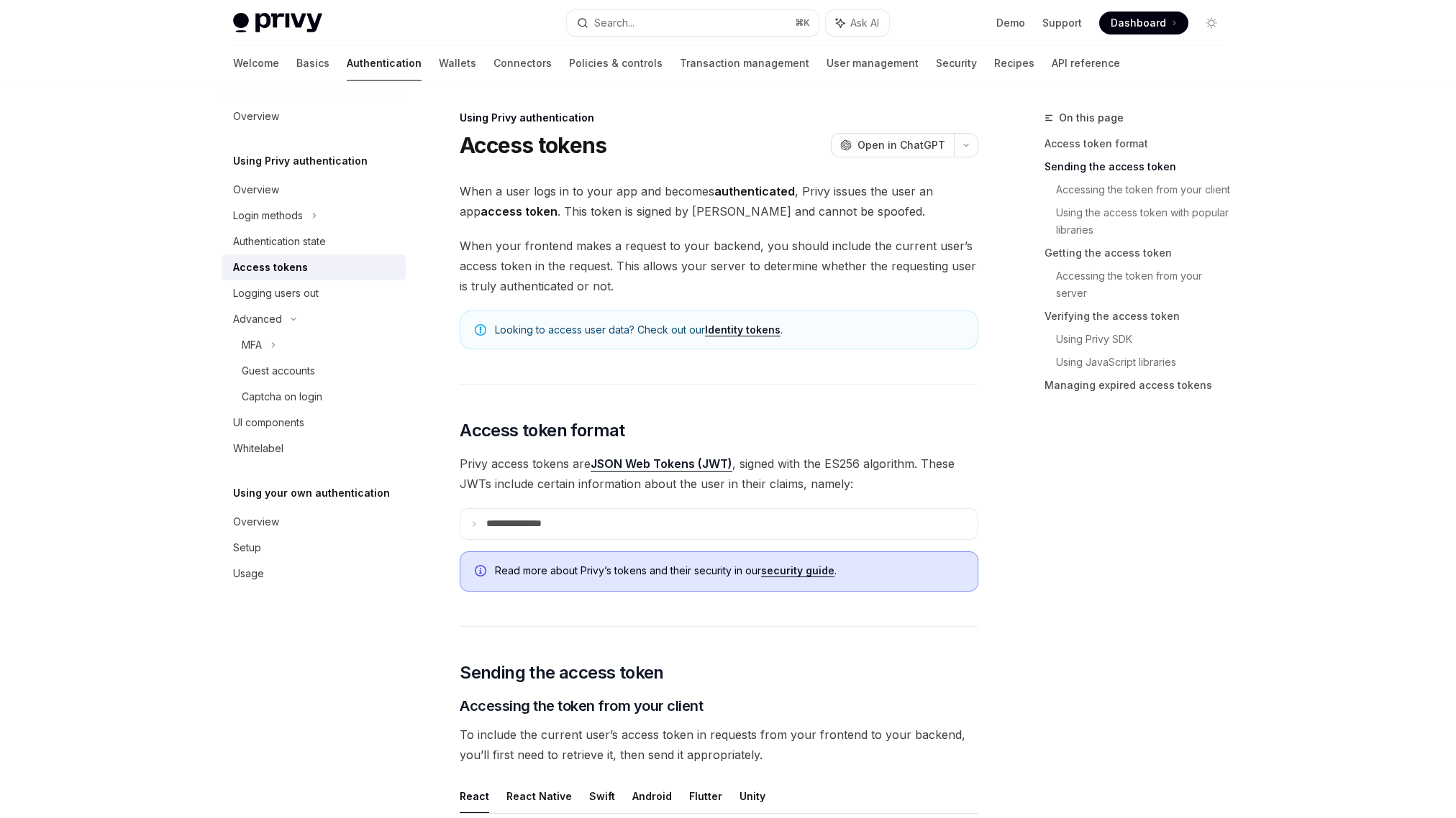
scroll to position [581, 0]
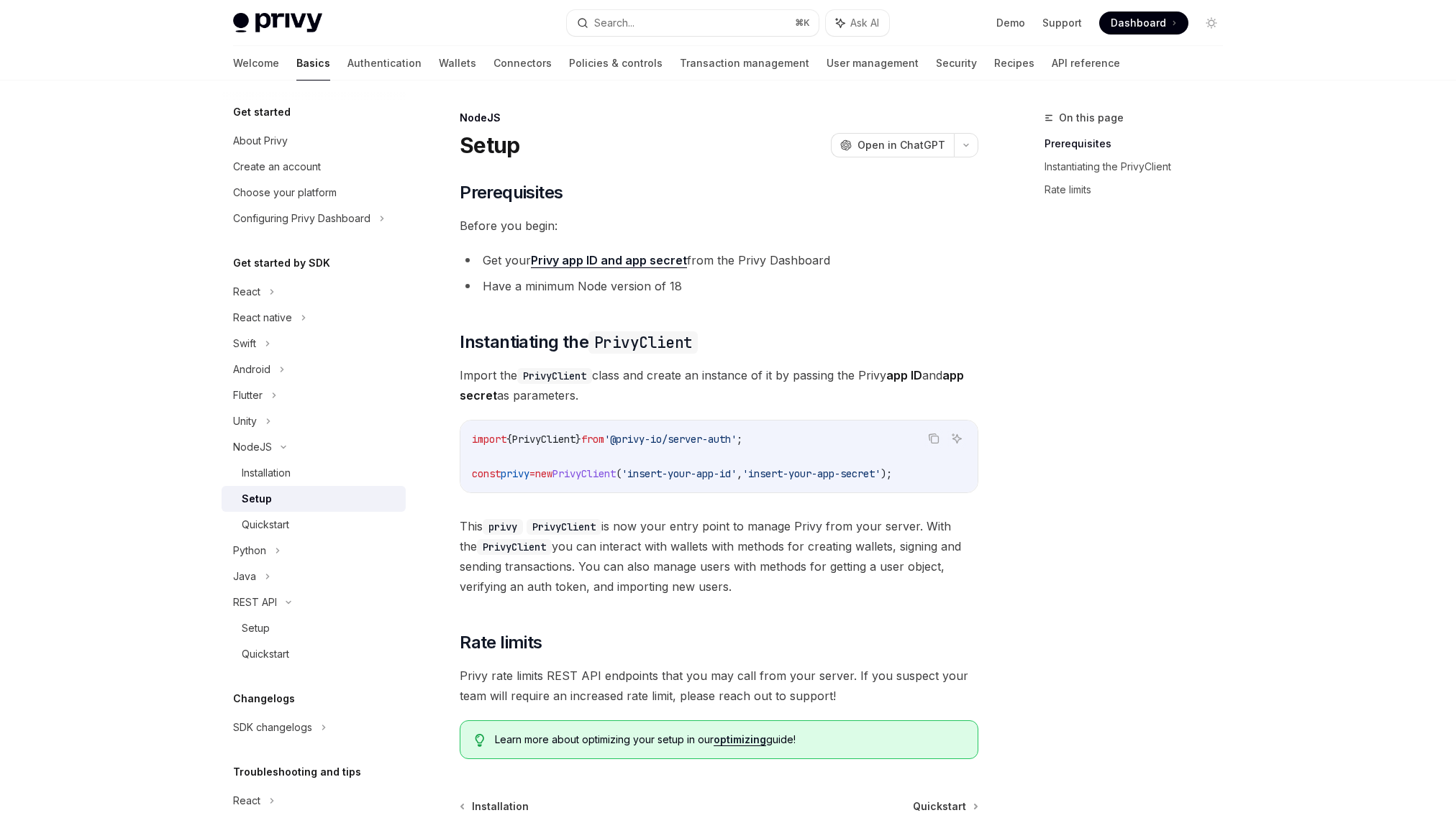
scroll to position [154, 0]
